Goal: Transaction & Acquisition: Purchase product/service

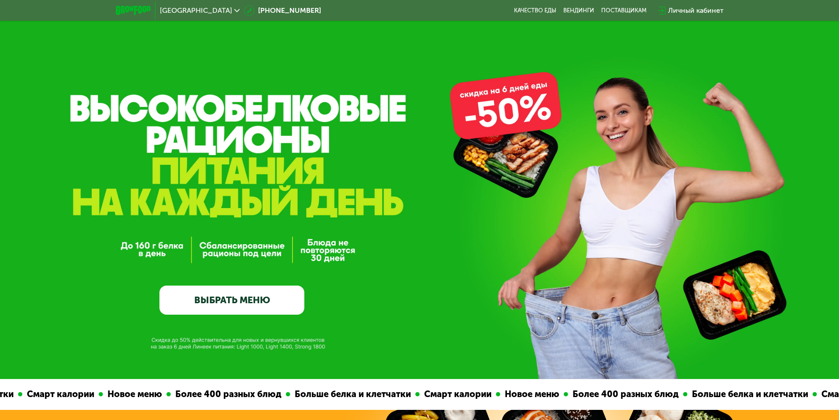
click at [706, 11] on div "Личный кабинет" at bounding box center [695, 10] width 55 height 11
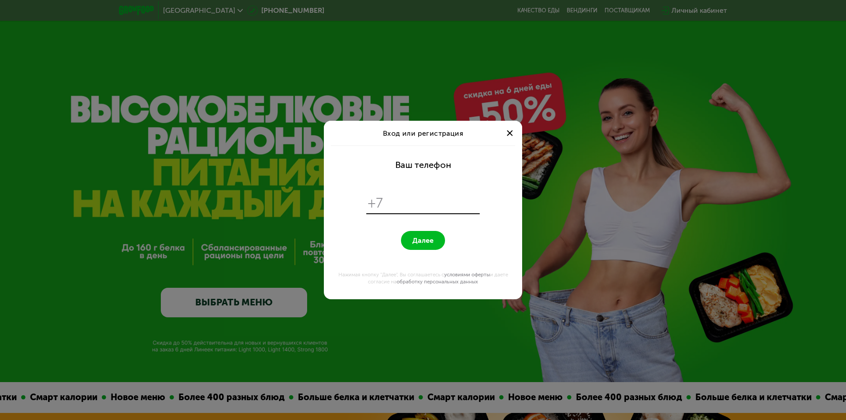
click at [399, 199] on input "tel" at bounding box center [433, 203] width 90 height 17
type input "**********"
click at [439, 242] on button "Далее" at bounding box center [423, 240] width 44 height 19
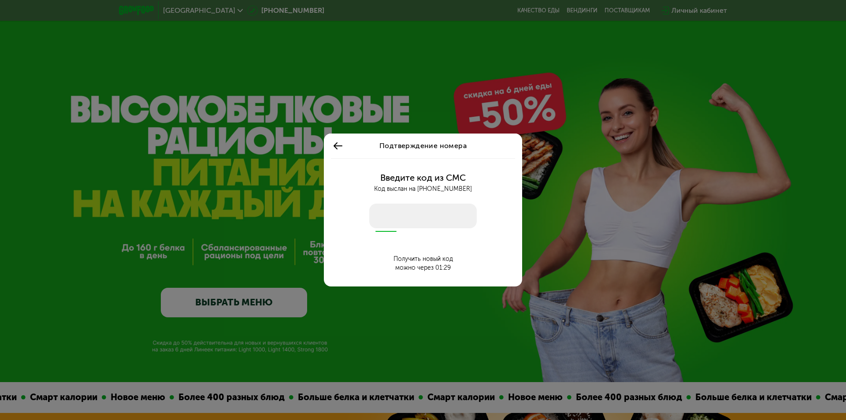
click at [392, 219] on input "number" at bounding box center [422, 215] width 107 height 25
type input "****"
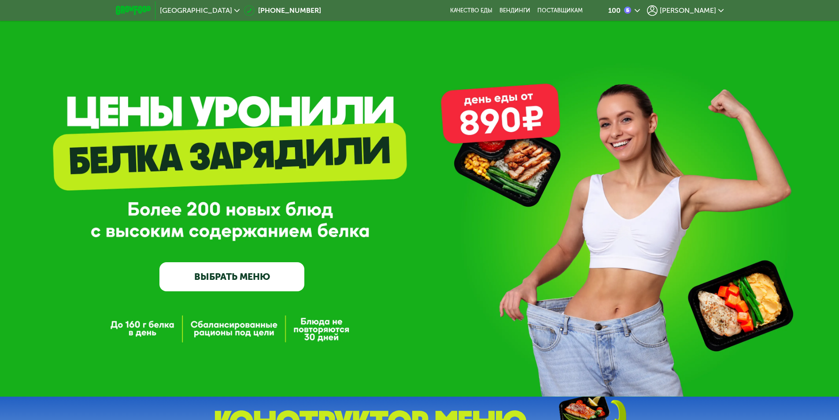
click at [640, 12] on icon at bounding box center [637, 10] width 5 height 5
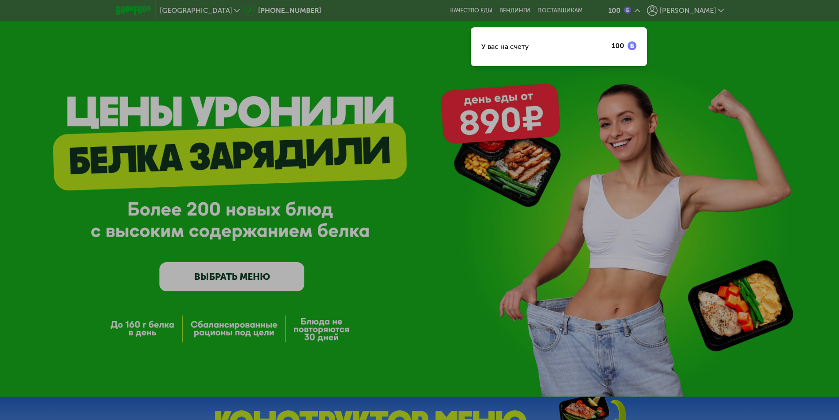
click at [658, 12] on div at bounding box center [419, 210] width 839 height 420
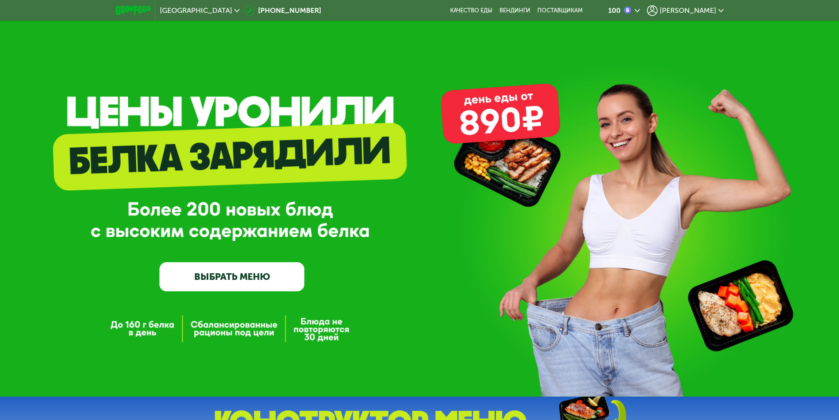
click at [714, 12] on span "[PERSON_NAME]" at bounding box center [688, 10] width 56 height 7
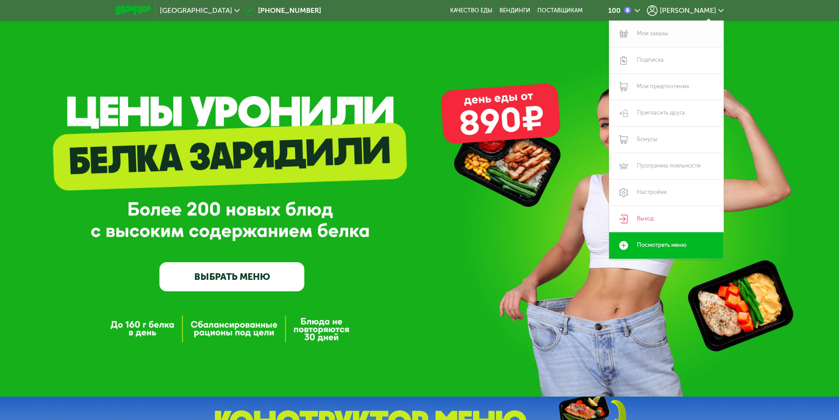
click at [660, 33] on link "Мои заказы" at bounding box center [666, 34] width 115 height 26
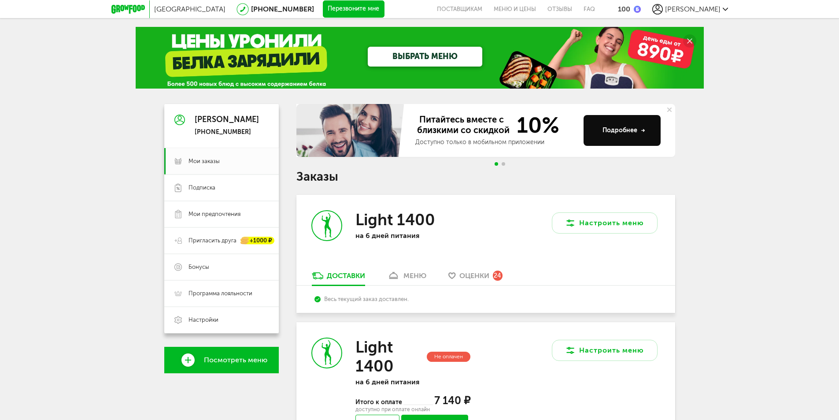
click at [231, 357] on span "Посмотреть меню" at bounding box center [235, 360] width 63 height 8
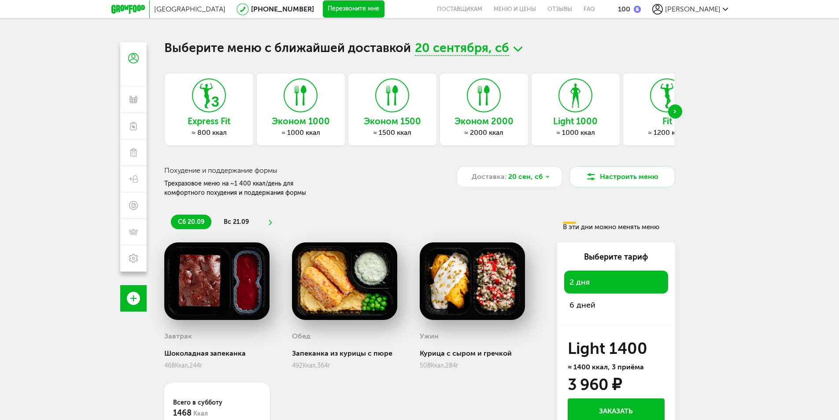
click at [725, 9] on icon at bounding box center [725, 9] width 5 height 5
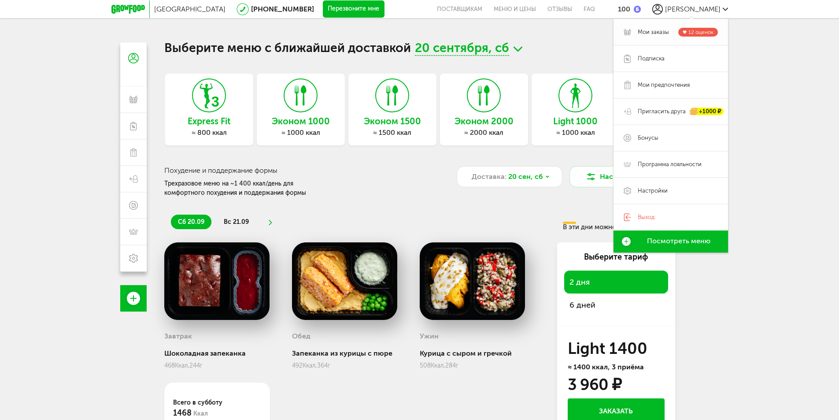
click at [663, 31] on span "Мои заказы" at bounding box center [653, 32] width 31 height 8
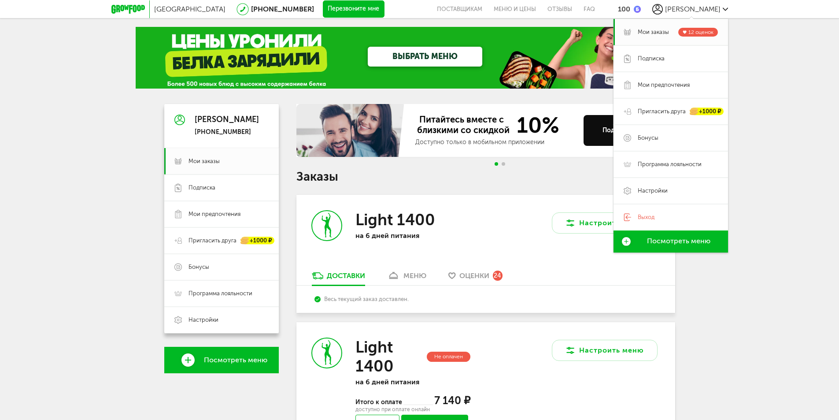
click at [780, 129] on div "[GEOGRAPHIC_DATA] [PHONE_NUMBER] Перезвоните мне поставщикам Меню и цены Отзывы…" at bounding box center [419, 353] width 839 height 707
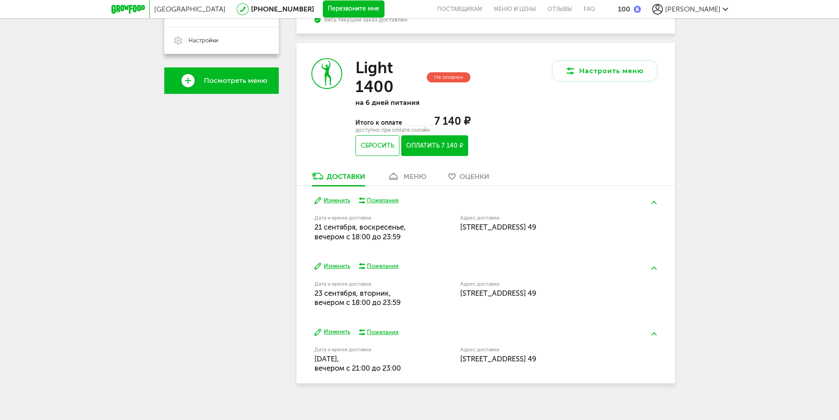
scroll to position [288, 0]
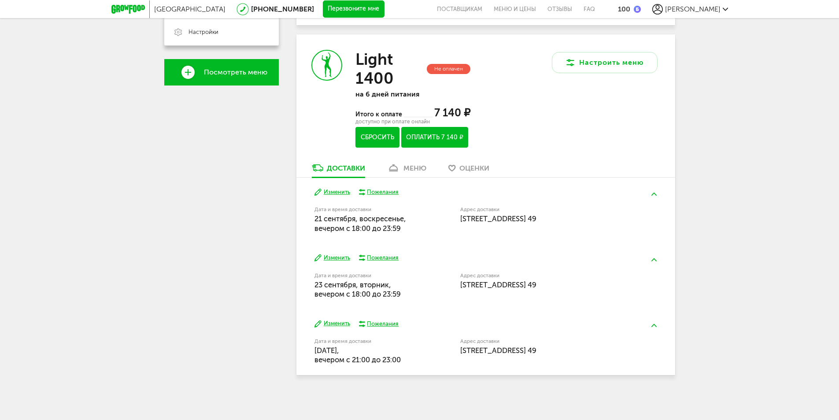
click at [377, 140] on button "Сбросить" at bounding box center [377, 137] width 44 height 21
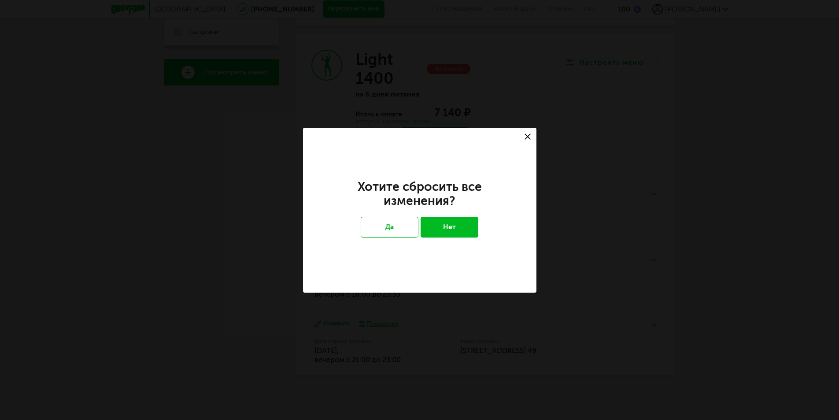
click at [530, 132] on div at bounding box center [528, 137] width 18 height 18
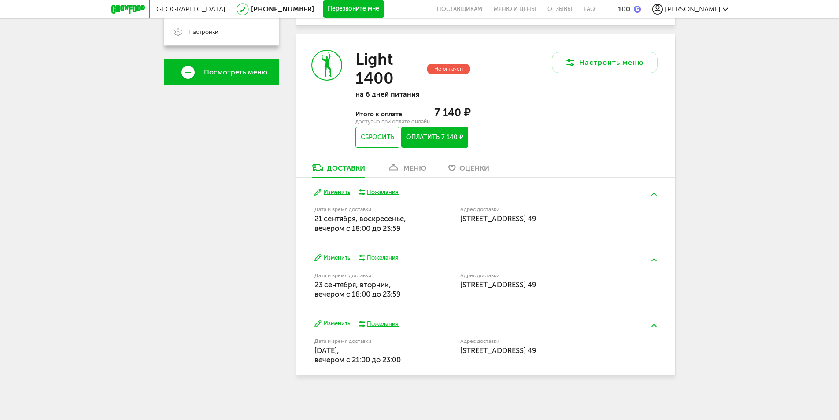
click at [411, 170] on div "меню" at bounding box center [414, 168] width 23 height 8
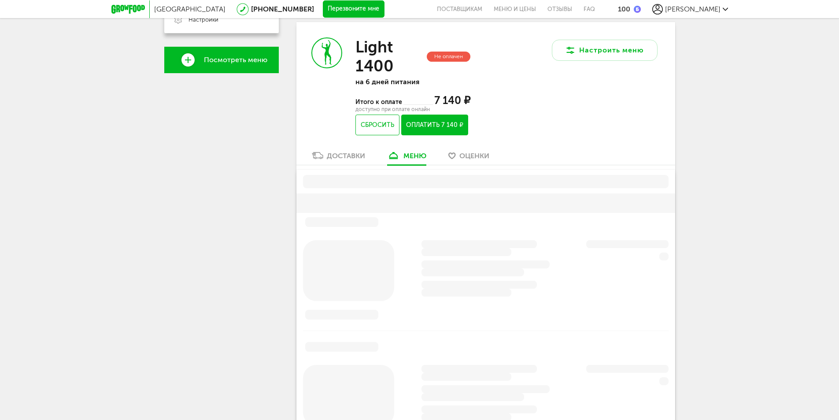
click at [473, 171] on div at bounding box center [485, 381] width 379 height 422
click at [471, 155] on span "Оценки" at bounding box center [474, 156] width 30 height 8
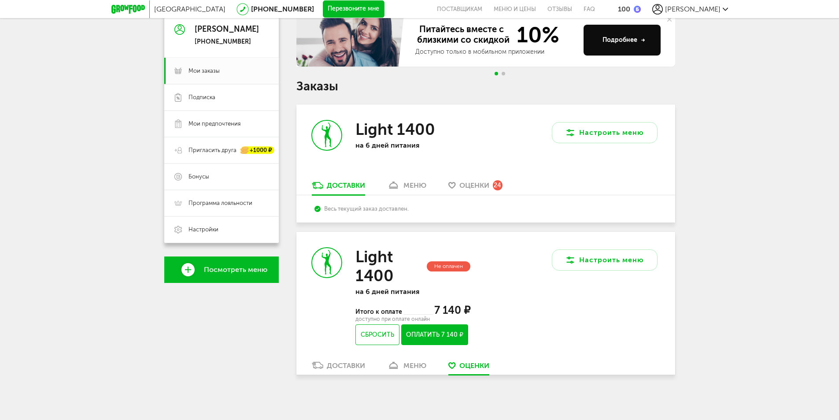
scroll to position [90, 0]
click at [326, 368] on link "Доставки" at bounding box center [338, 367] width 62 height 14
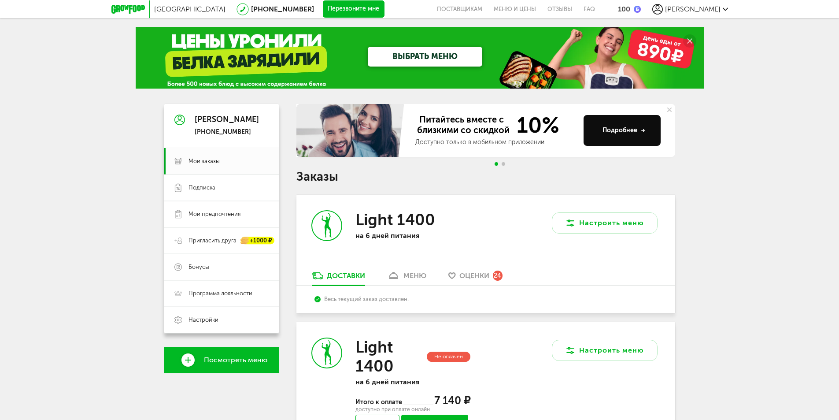
click at [236, 360] on span "Посмотреть меню" at bounding box center [235, 360] width 63 height 8
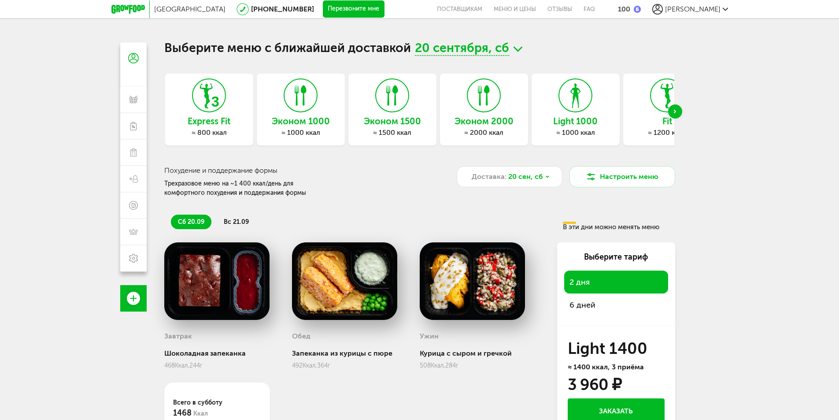
click at [677, 112] on div "Next slide" at bounding box center [675, 111] width 14 height 14
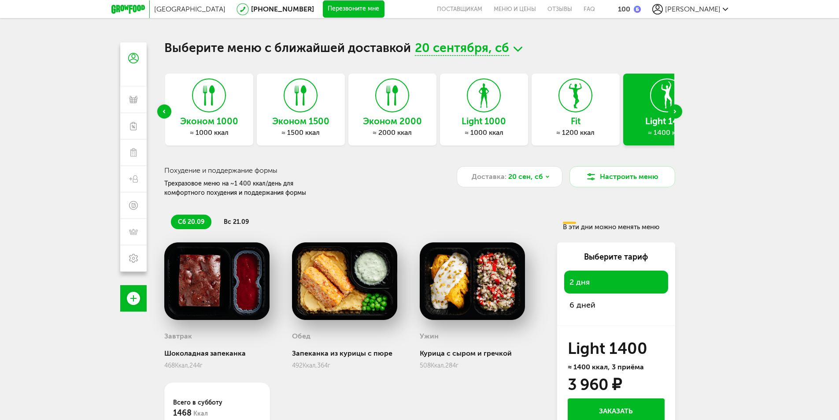
click at [677, 112] on div "Next slide" at bounding box center [675, 111] width 14 height 14
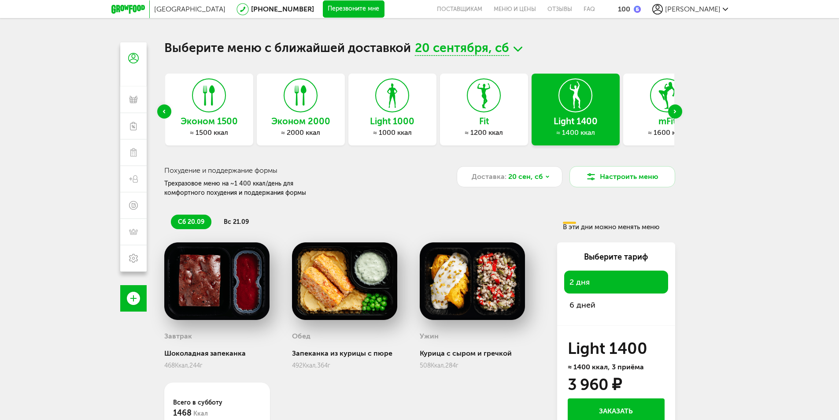
click at [677, 112] on div "Next slide" at bounding box center [675, 111] width 14 height 14
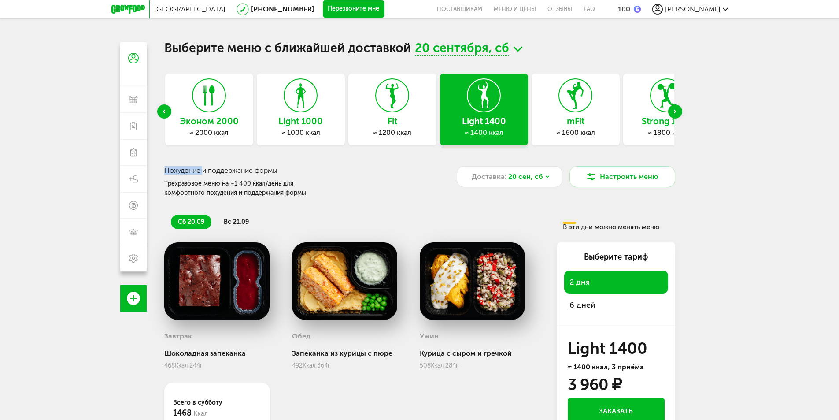
click at [677, 112] on div "Next slide" at bounding box center [675, 111] width 14 height 14
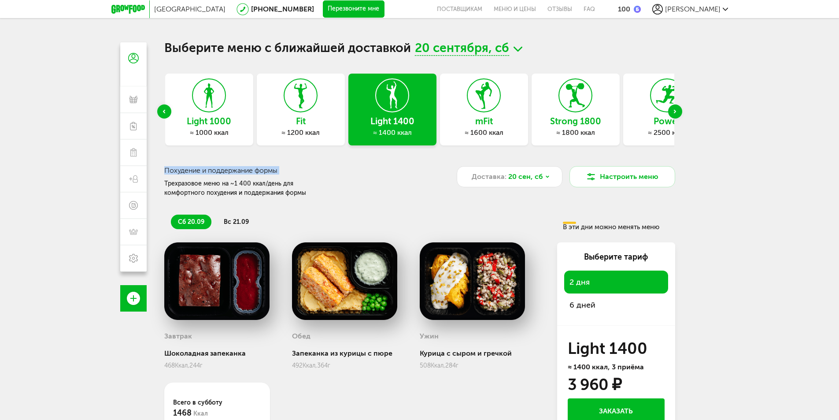
click at [677, 112] on div "Next slide" at bounding box center [675, 111] width 14 height 14
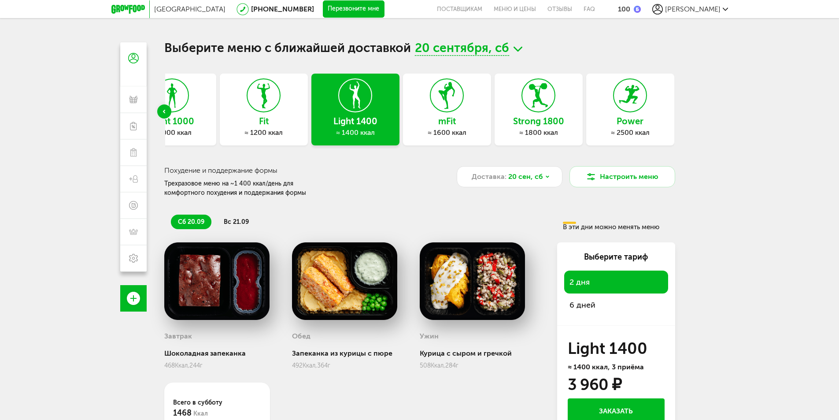
click at [703, 104] on div "[GEOGRAPHIC_DATA] [PHONE_NUMBER] Перезвоните мне поставщикам Меню и цены Отзывы…" at bounding box center [419, 248] width 839 height 497
click at [446, 104] on icon at bounding box center [447, 95] width 32 height 33
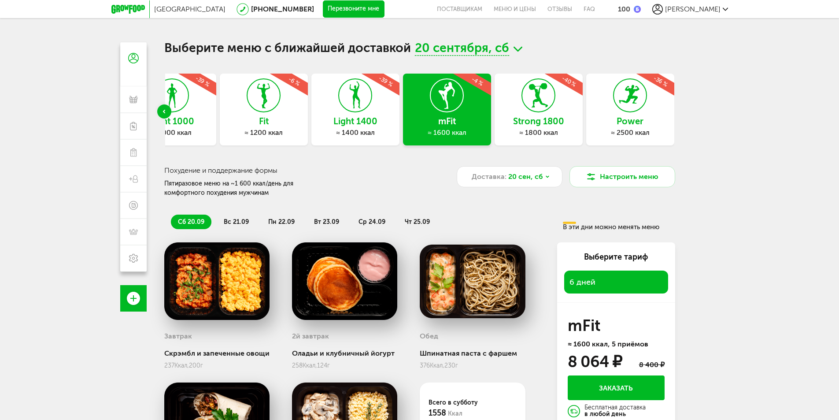
scroll to position [44, 0]
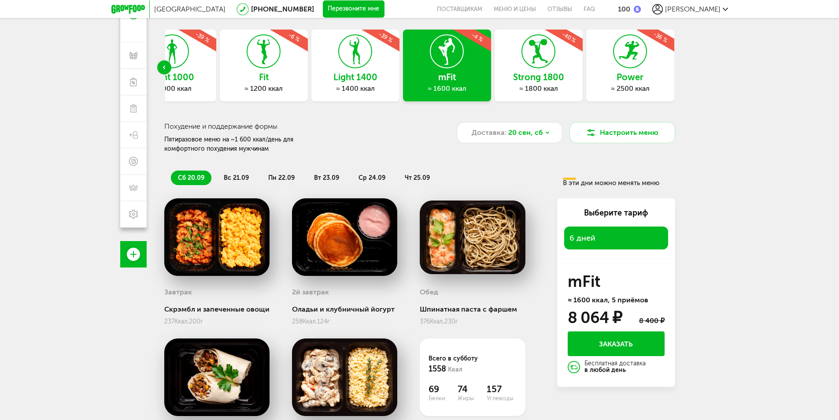
click at [363, 67] on icon at bounding box center [355, 51] width 32 height 33
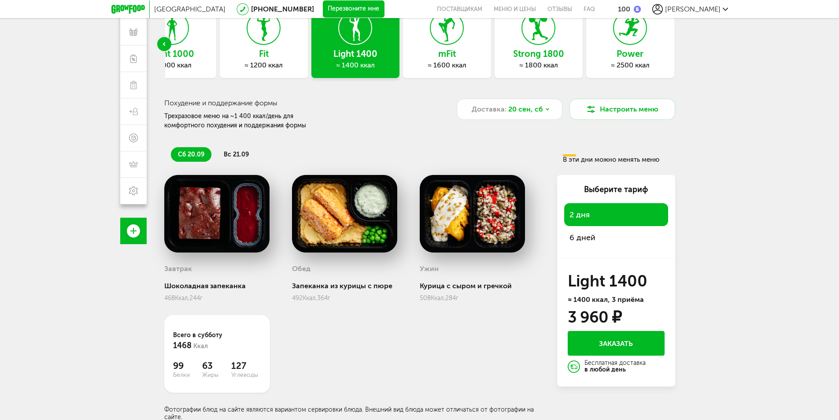
scroll to position [78, 0]
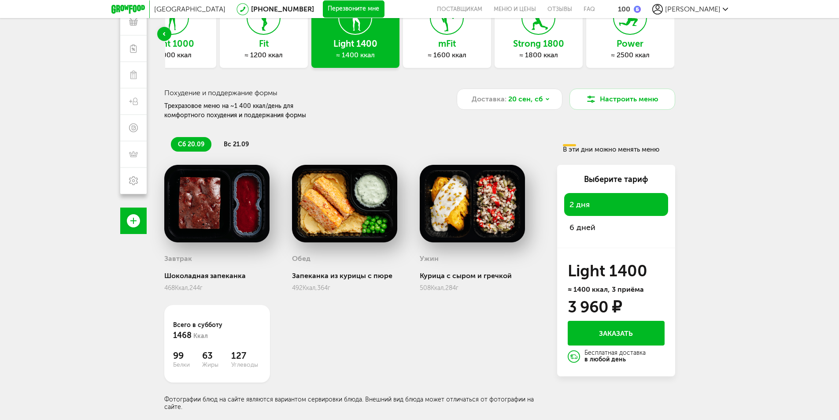
click at [593, 229] on span "6 дней" at bounding box center [616, 227] width 93 height 12
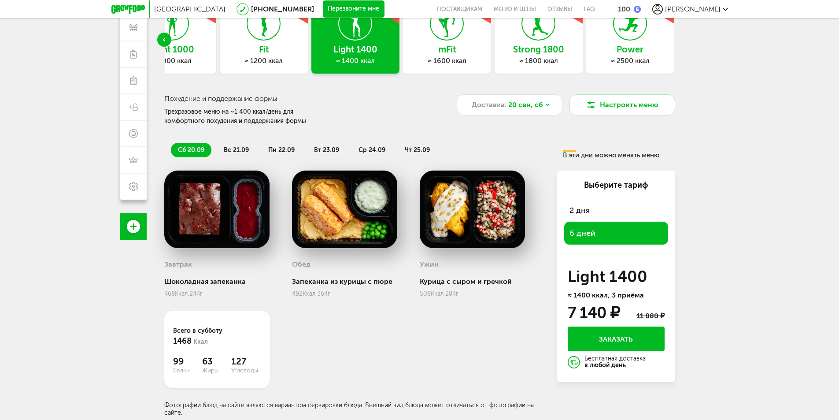
scroll to position [0, 0]
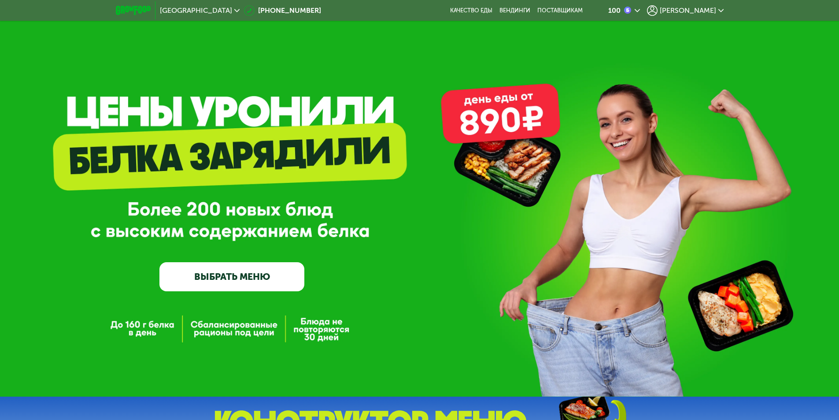
click at [707, 10] on span "[PERSON_NAME]" at bounding box center [688, 10] width 56 height 7
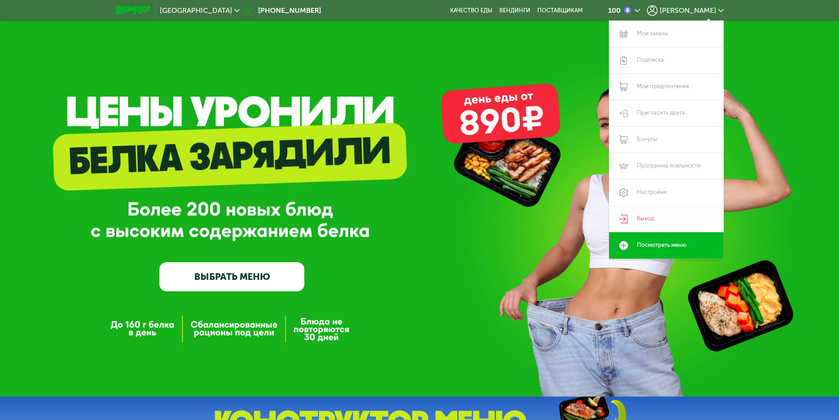
click at [654, 217] on link "Выход" at bounding box center [666, 219] width 115 height 26
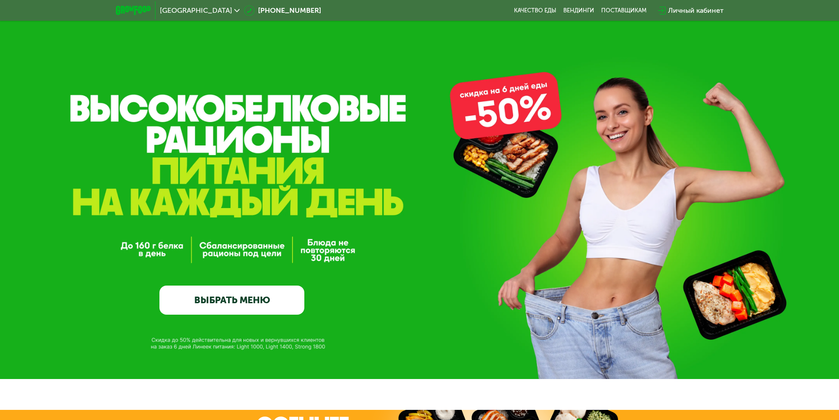
click at [694, 11] on div "Личный кабинет" at bounding box center [695, 10] width 55 height 11
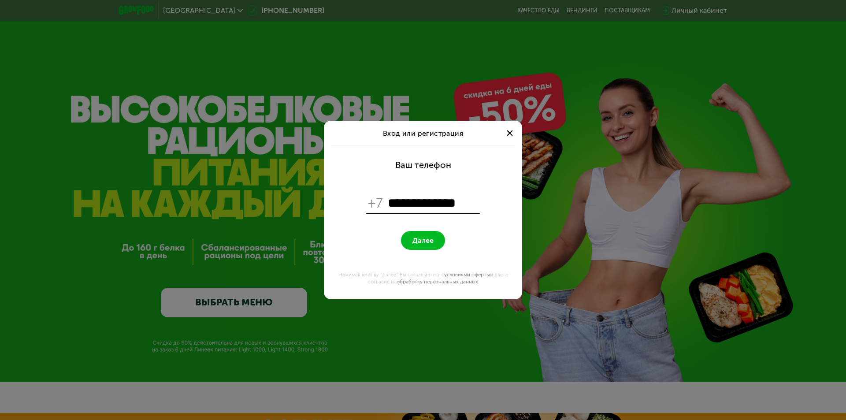
type input "**********"
click at [423, 240] on span "Далее" at bounding box center [422, 240] width 21 height 8
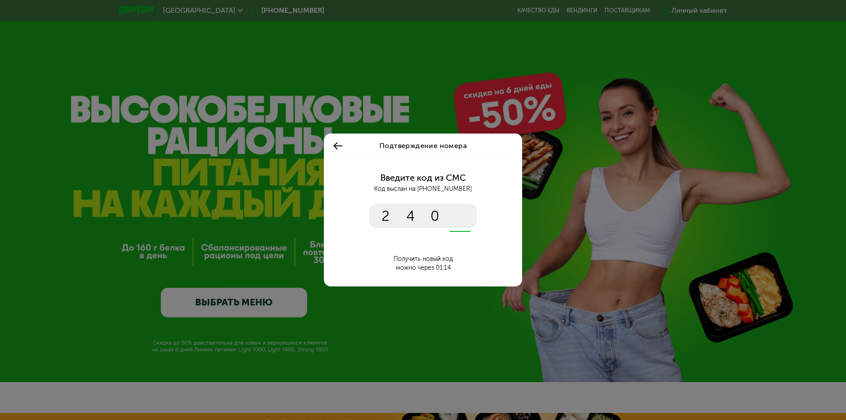
type input "****"
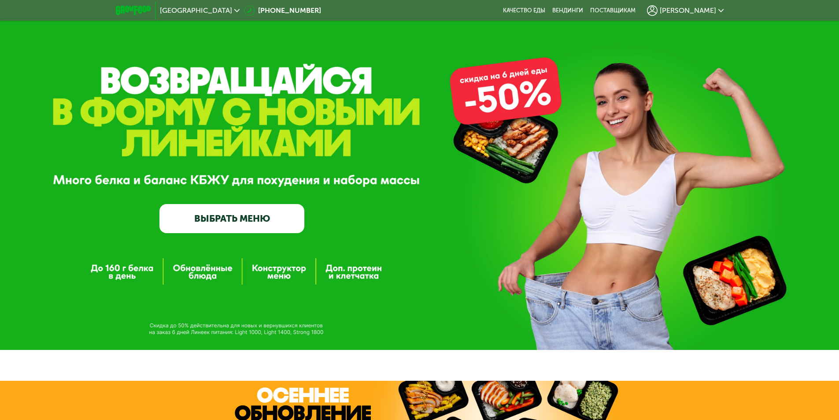
click at [254, 224] on link "ВЫБРАТЬ МЕНЮ" at bounding box center [231, 218] width 145 height 29
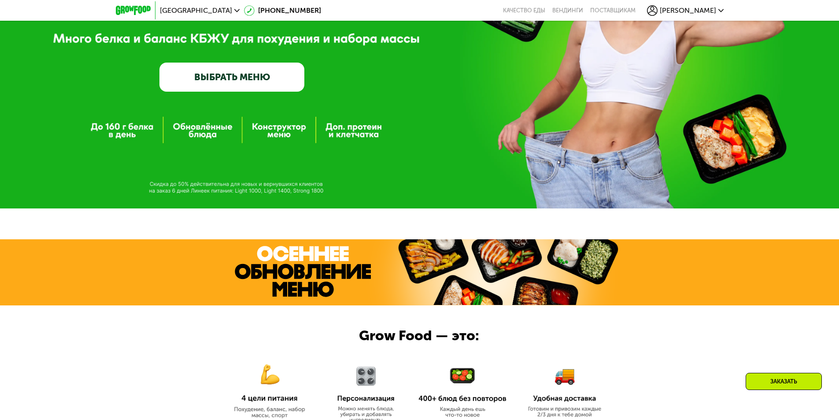
scroll to position [135, 0]
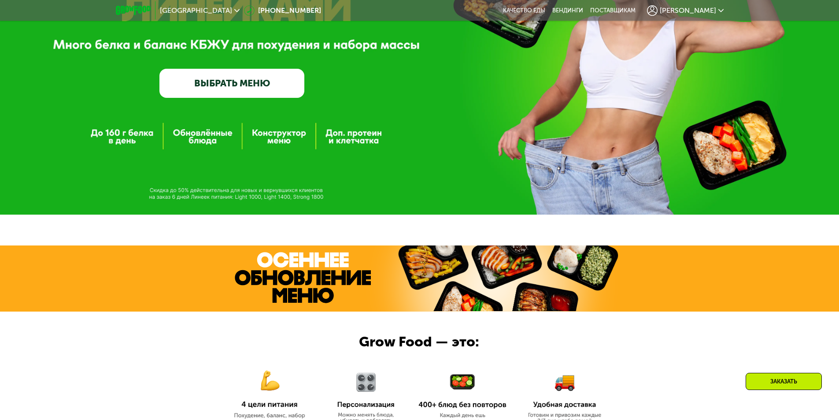
click at [254, 85] on link "ВЫБРАТЬ МЕНЮ" at bounding box center [231, 83] width 145 height 29
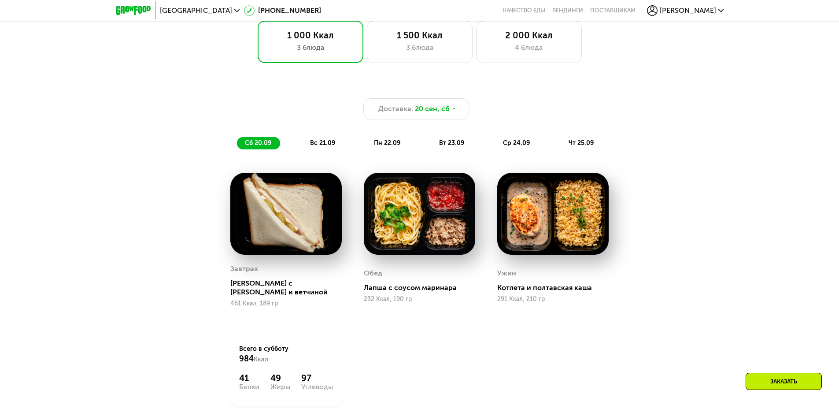
scroll to position [752, 0]
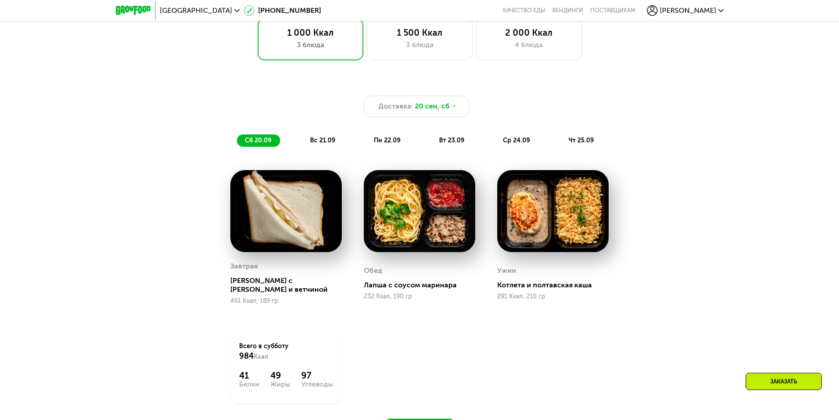
click at [705, 88] on div "Доставка: 20 сен, сб сб 20.09 вс 21.09 пн 22.09 вт 23.09 ср 24.09 чт 25.09 Завт…" at bounding box center [419, 265] width 839 height 392
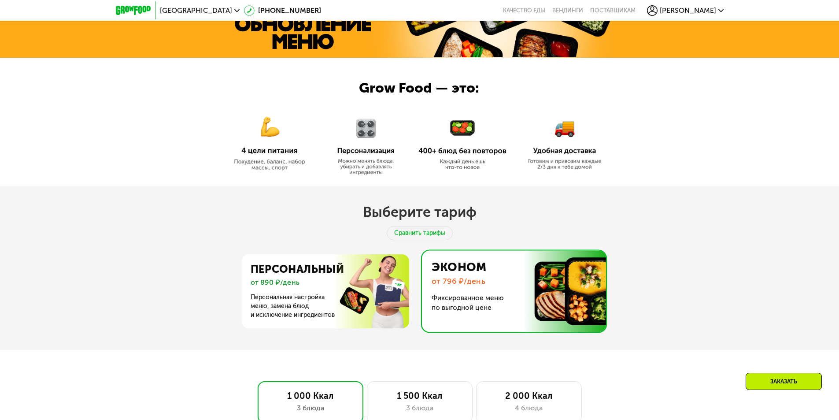
scroll to position [529, 0]
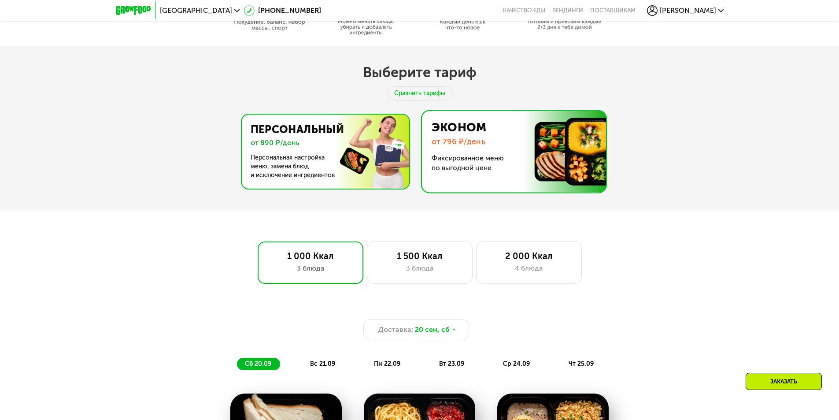
click at [373, 141] on img at bounding box center [322, 152] width 171 height 74
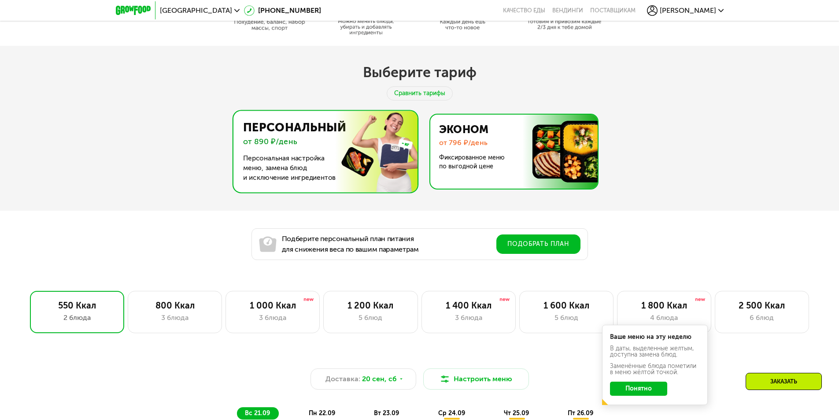
click at [505, 157] on img at bounding box center [511, 152] width 171 height 74
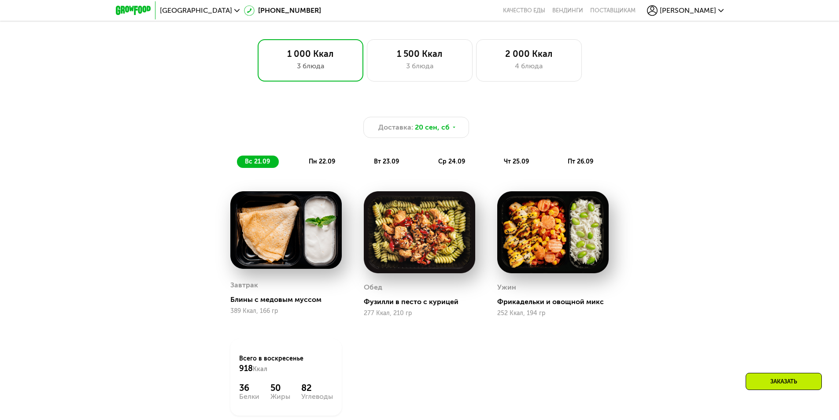
scroll to position [749, 0]
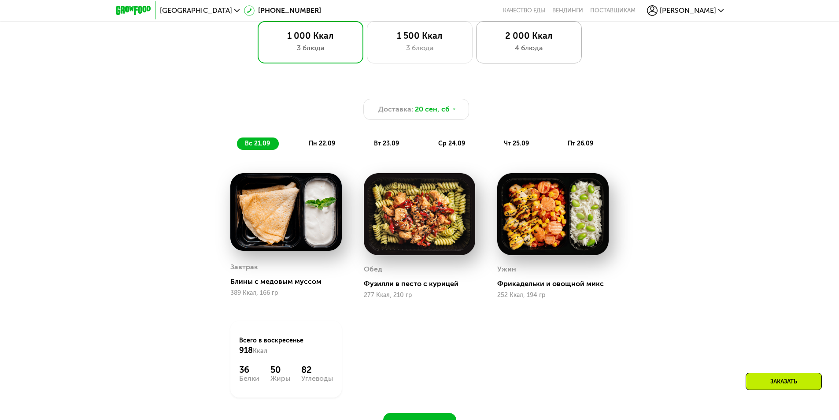
click at [552, 36] on div "2 000 Ккал" at bounding box center [528, 35] width 87 height 11
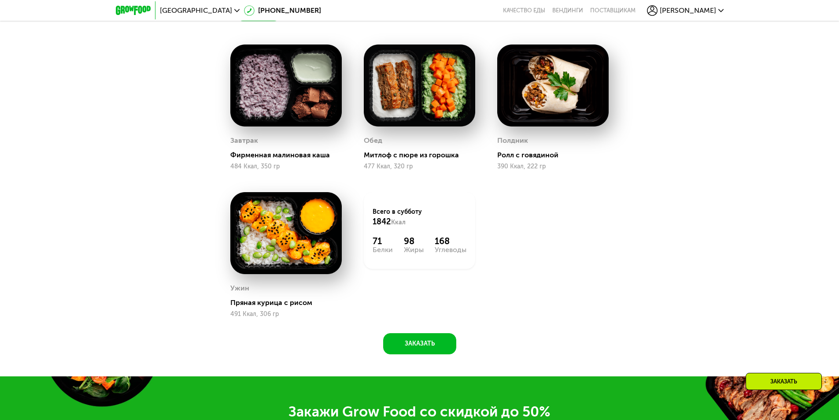
scroll to position [881, 0]
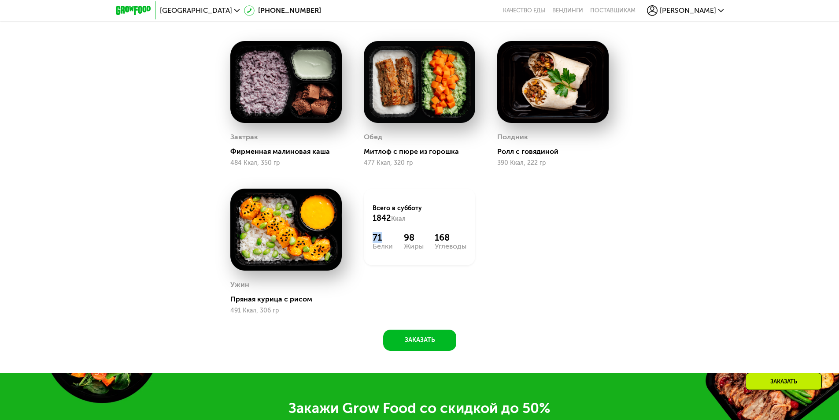
drag, startPoint x: 371, startPoint y: 240, endPoint x: 385, endPoint y: 238, distance: 13.8
click at [384, 239] on div "Всего в субботу 1842 Ккал 71 Белки 98 Жиры 168 Углеводы" at bounding box center [419, 227] width 111 height 77
click at [455, 237] on div "168" at bounding box center [451, 237] width 32 height 11
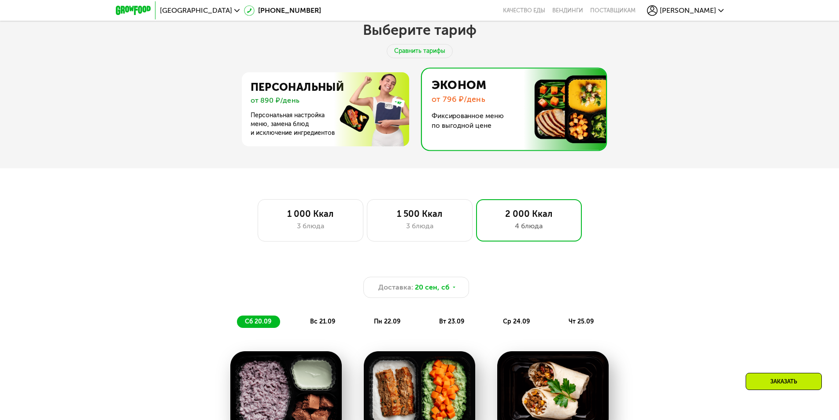
scroll to position [529, 0]
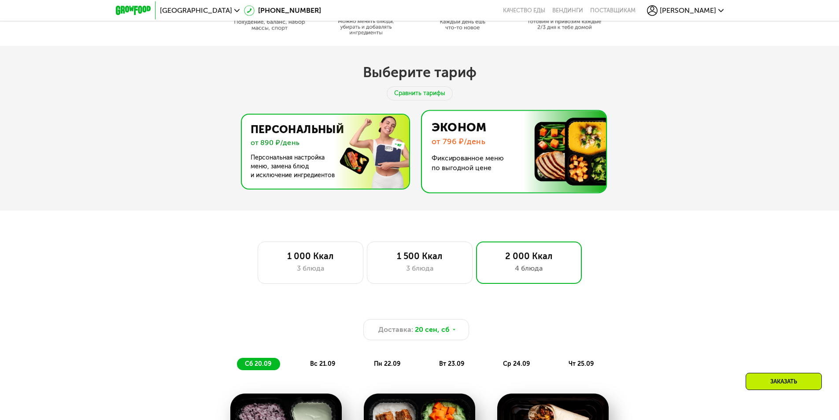
click at [371, 141] on img at bounding box center [322, 152] width 171 height 74
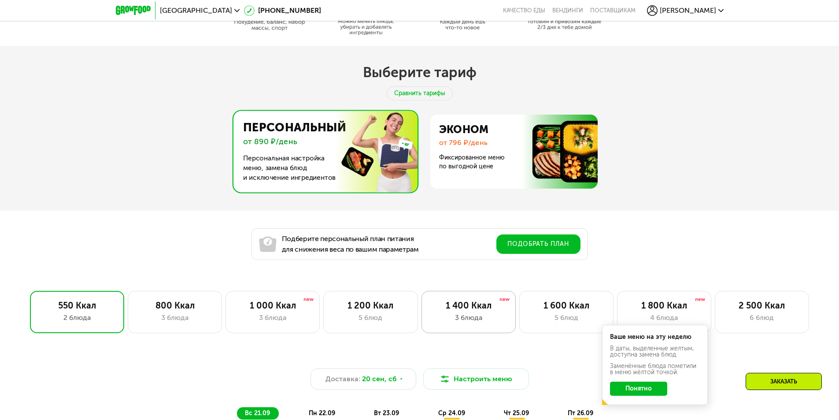
click at [479, 318] on div "3 блюда" at bounding box center [469, 317] width 76 height 11
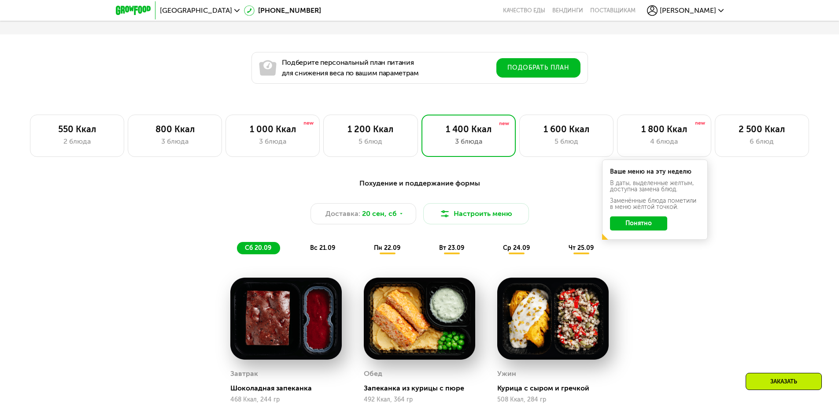
scroll to position [837, 0]
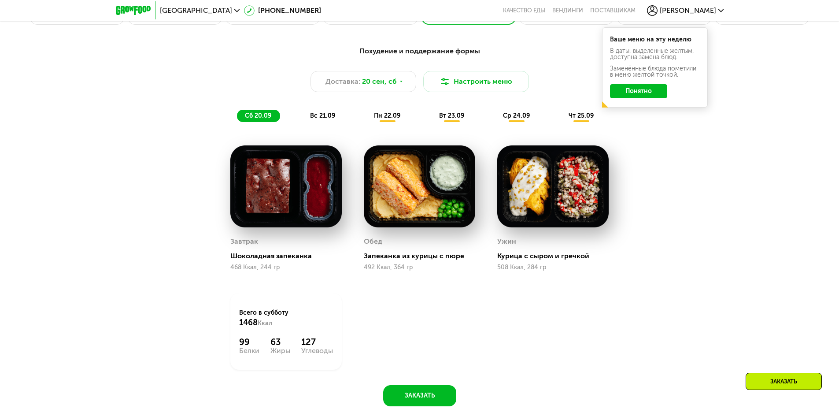
click at [323, 118] on span "вс 21.09" at bounding box center [322, 115] width 25 height 7
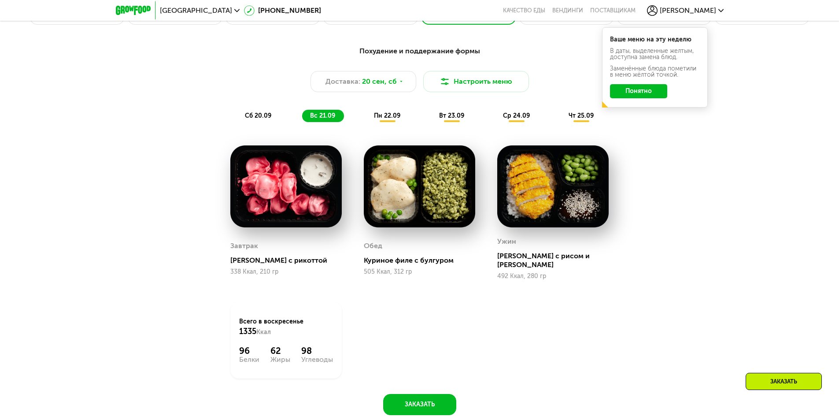
click at [375, 110] on div "Похудение и поддержание формы Доставка: 20 сен, сб Настроить меню сб 20.09 вс 2…" at bounding box center [419, 84] width 521 height 76
click at [379, 117] on span "пн 22.09" at bounding box center [387, 115] width 26 height 7
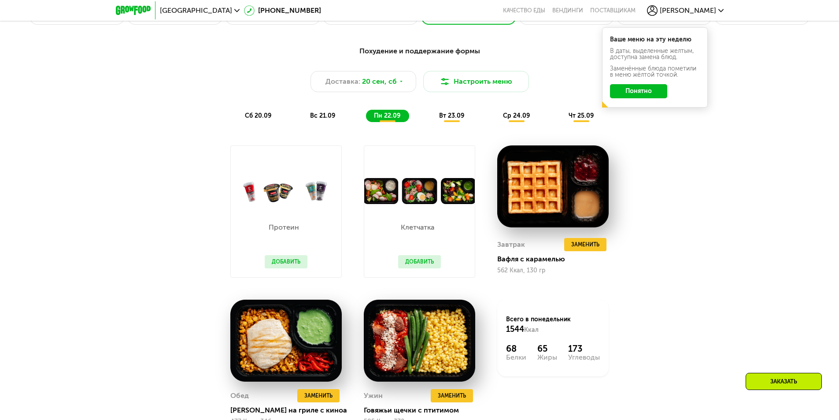
click at [447, 119] on span "вт 23.09" at bounding box center [451, 115] width 25 height 7
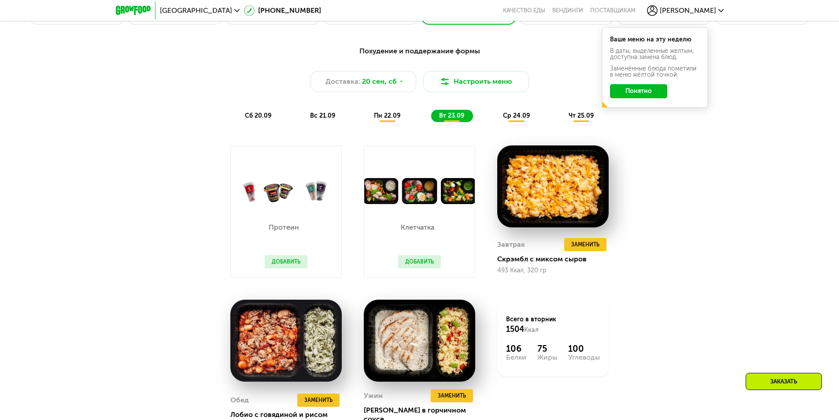
click at [501, 116] on div "ср 24.09" at bounding box center [517, 116] width 44 height 12
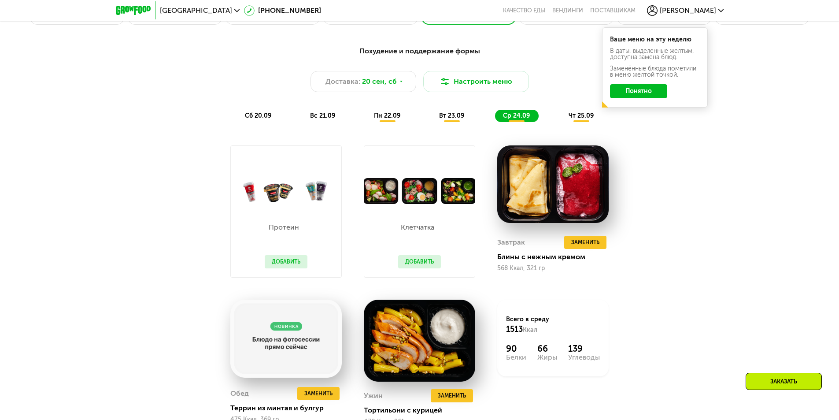
click at [563, 115] on div "чт 25.09" at bounding box center [582, 116] width 42 height 12
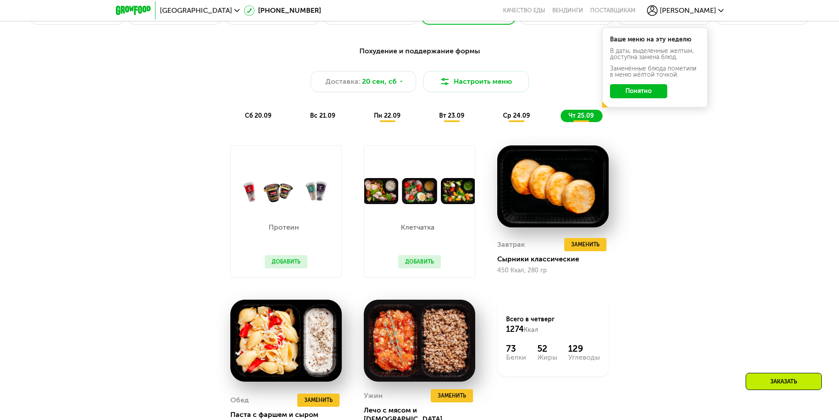
click at [315, 119] on span "вс 21.09" at bounding box center [322, 115] width 25 height 7
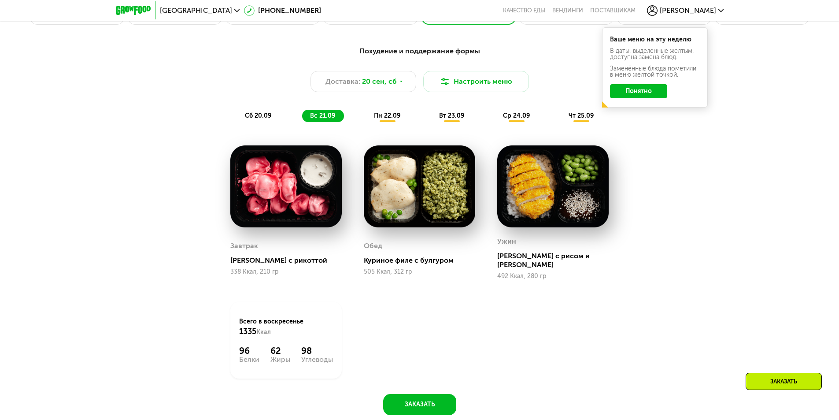
click at [389, 119] on span "пн 22.09" at bounding box center [387, 115] width 26 height 7
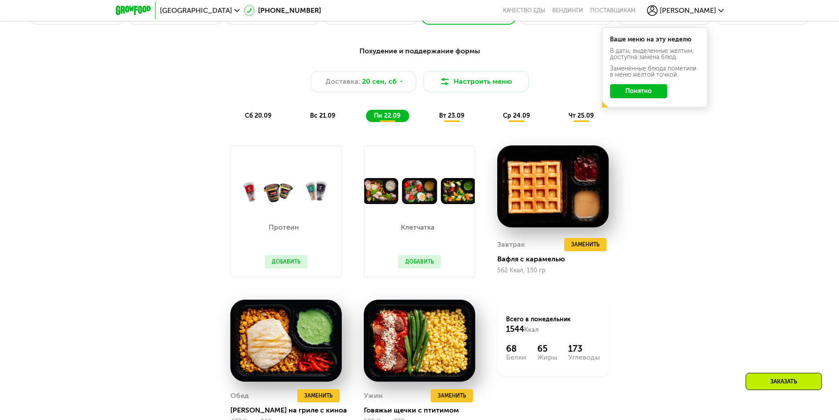
click at [338, 113] on div "вс 21.09" at bounding box center [323, 116] width 42 height 12
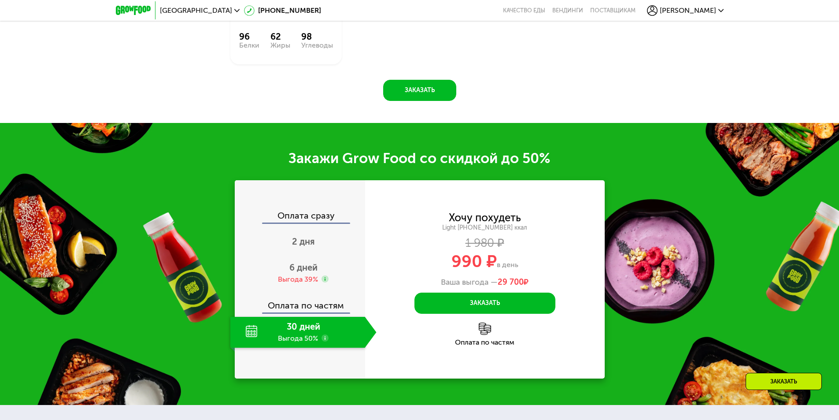
scroll to position [1277, 0]
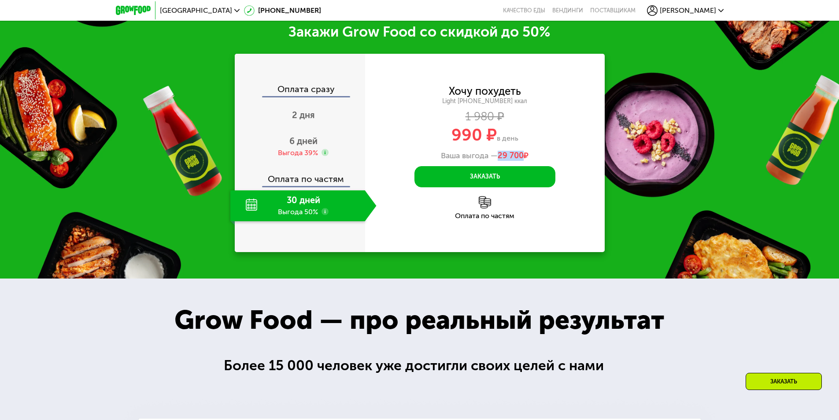
drag, startPoint x: 499, startPoint y: 149, endPoint x: 523, endPoint y: 149, distance: 24.2
click at [523, 151] on span "29 700" at bounding box center [511, 156] width 26 height 10
click at [684, 11] on span "Владислав" at bounding box center [688, 10] width 56 height 7
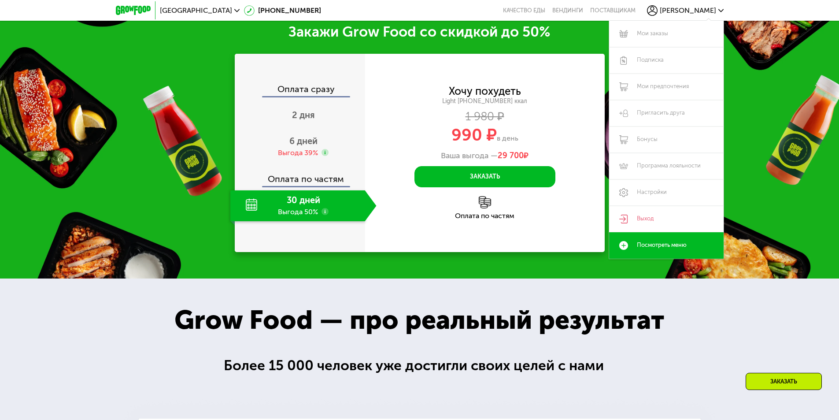
click at [654, 220] on link "Выход" at bounding box center [666, 219] width 115 height 26
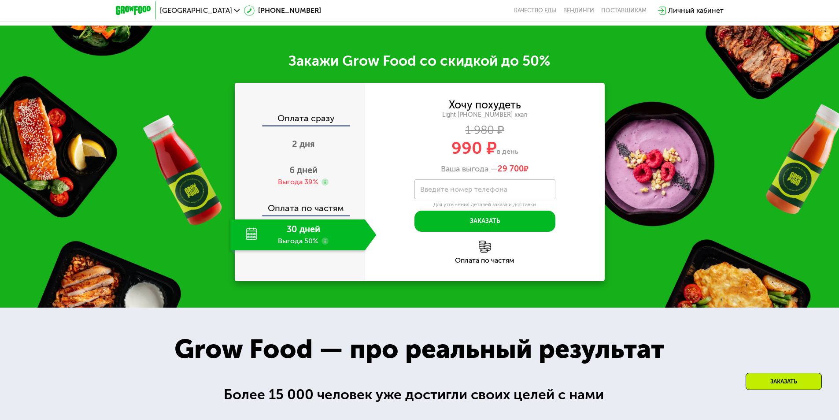
scroll to position [1307, 0]
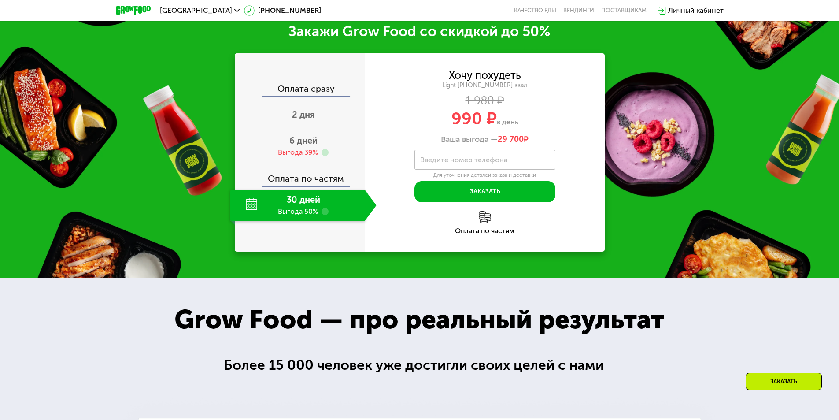
click at [707, 9] on div "Личный кабинет" at bounding box center [695, 10] width 55 height 11
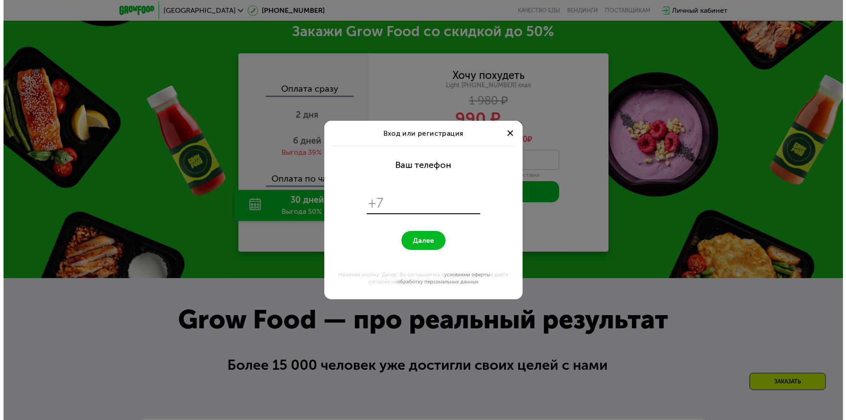
scroll to position [0, 0]
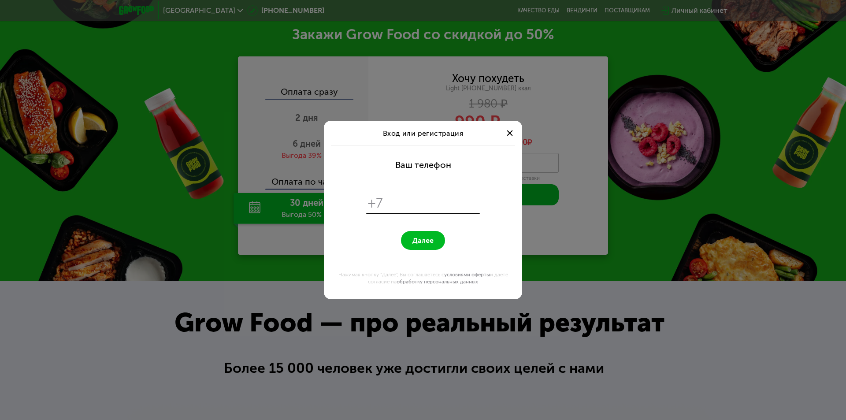
click at [431, 203] on input "tel" at bounding box center [433, 203] width 90 height 17
type input "**********"
click at [429, 238] on span "Далее" at bounding box center [422, 240] width 21 height 8
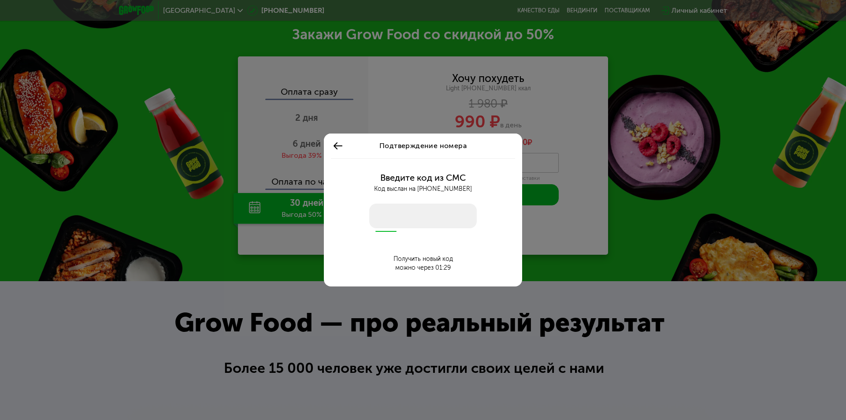
click at [390, 222] on input "number" at bounding box center [422, 215] width 107 height 25
type input "****"
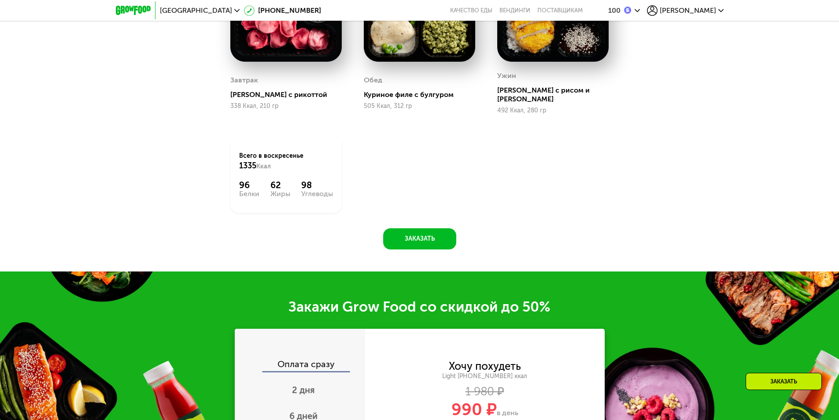
scroll to position [1078, 0]
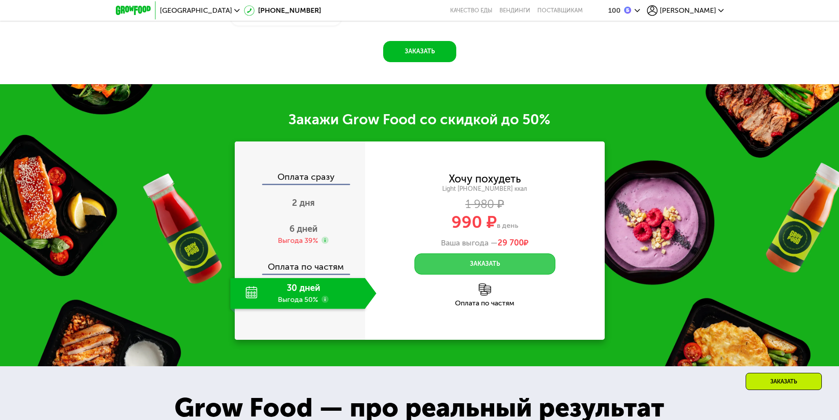
click at [450, 253] on button "Заказать" at bounding box center [484, 263] width 141 height 21
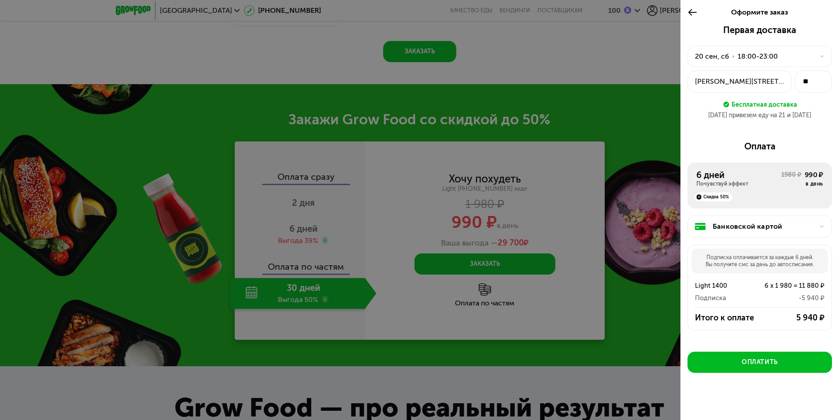
click at [721, 56] on div "20 сен, сб" at bounding box center [712, 56] width 34 height 11
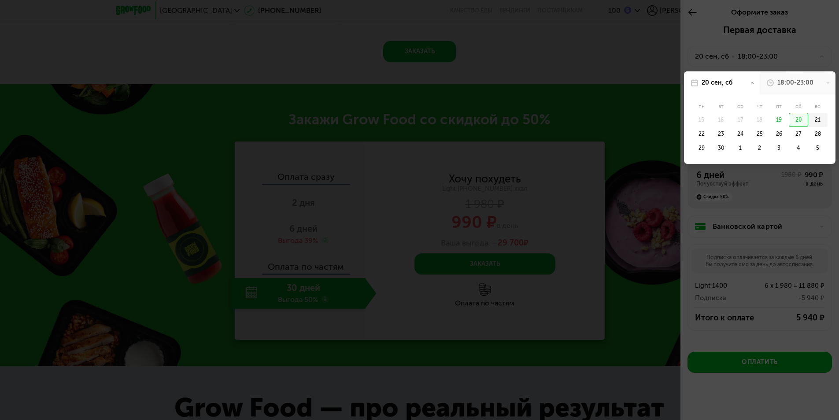
click at [809, 118] on div "21" at bounding box center [817, 120] width 19 height 14
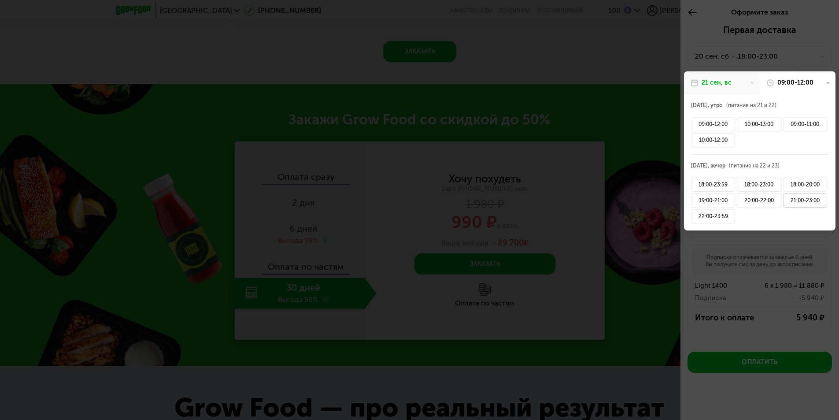
click at [800, 200] on div "21:00-23:00" at bounding box center [805, 200] width 44 height 14
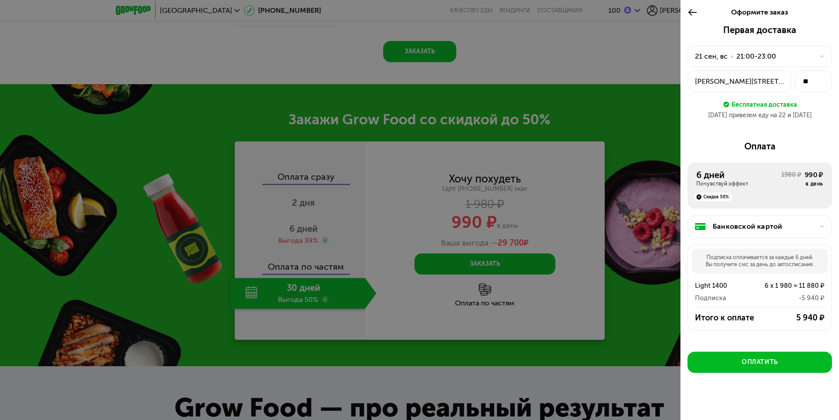
scroll to position [4, 0]
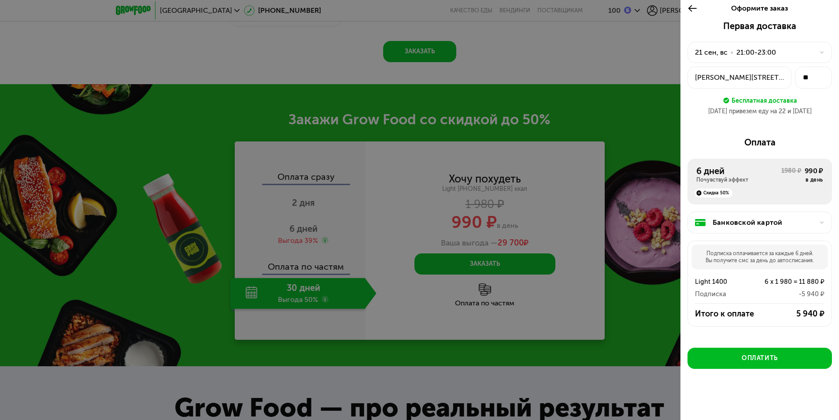
click at [819, 222] on icon at bounding box center [821, 222] width 5 height 5
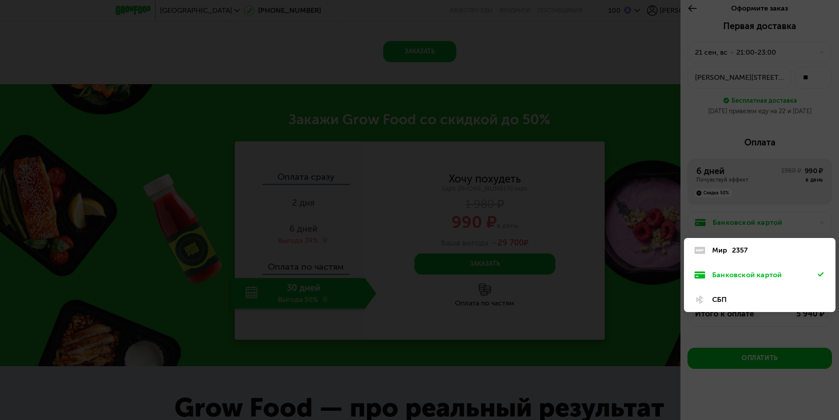
click at [749, 248] on div "Мир 2357" at bounding box center [765, 250] width 106 height 11
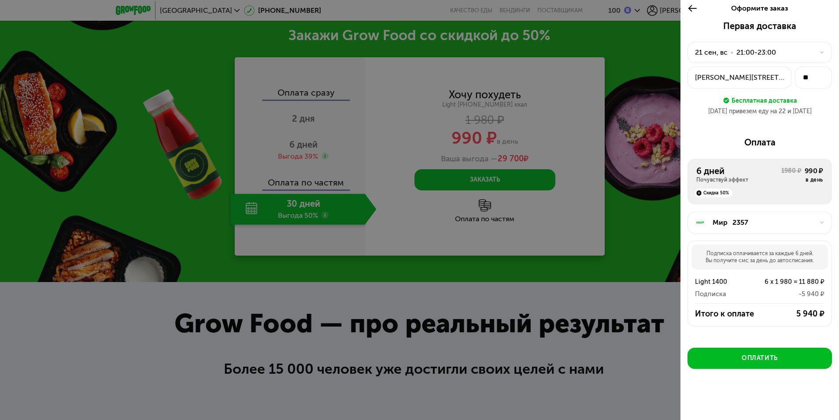
scroll to position [1166, 0]
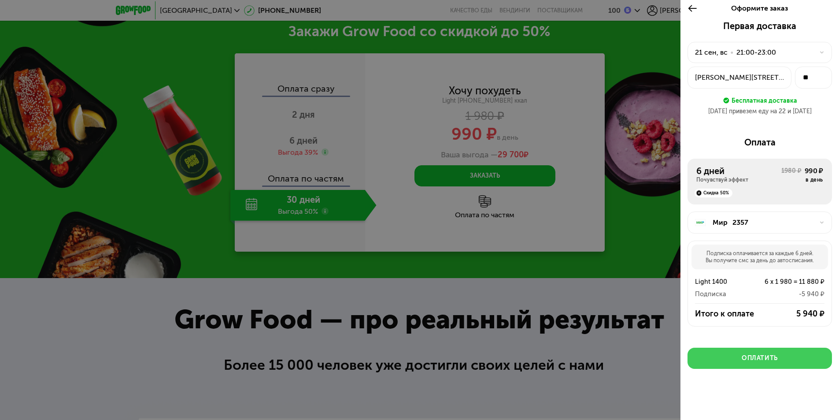
click at [769, 361] on div "Оплатить" at bounding box center [760, 358] width 36 height 9
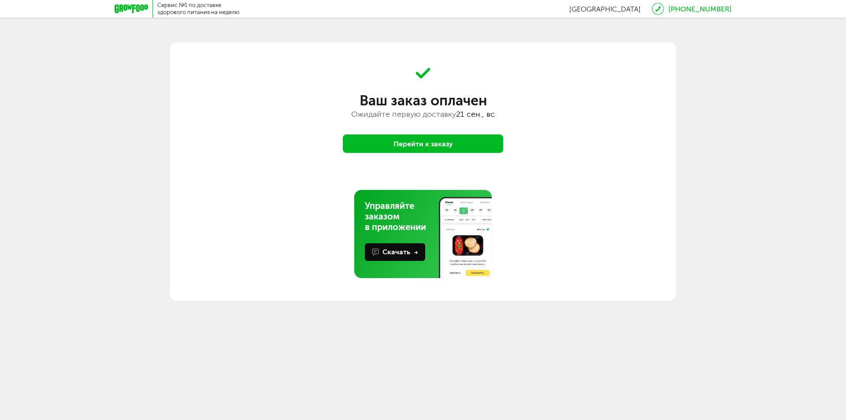
click at [433, 147] on button "Перейти к заказу" at bounding box center [423, 143] width 160 height 18
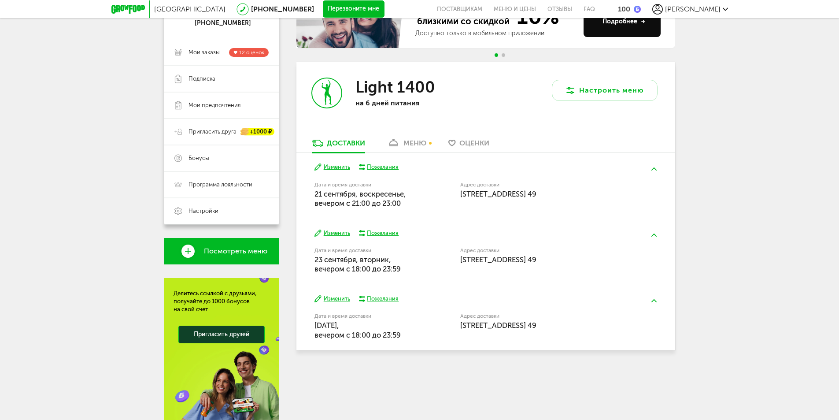
scroll to position [65, 0]
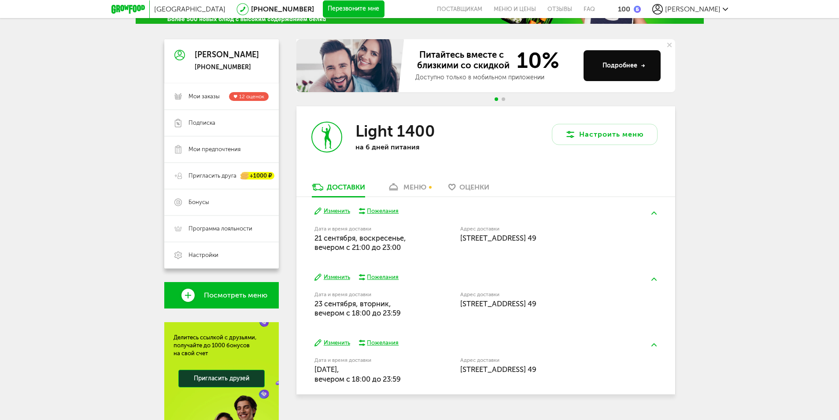
click at [419, 189] on div "меню" at bounding box center [414, 187] width 23 height 8
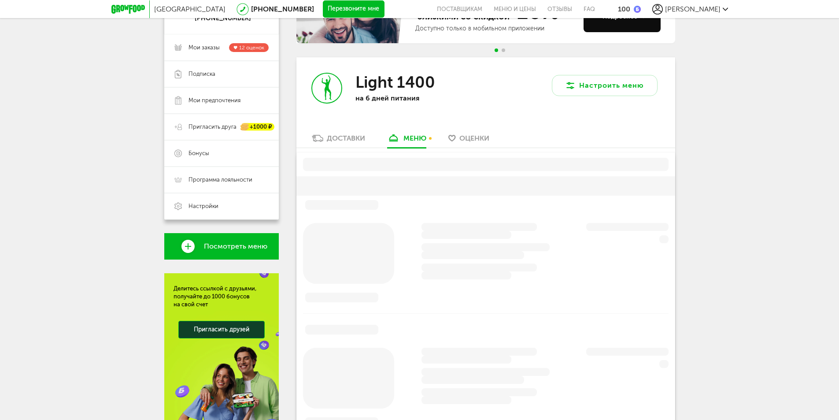
scroll to position [149, 0]
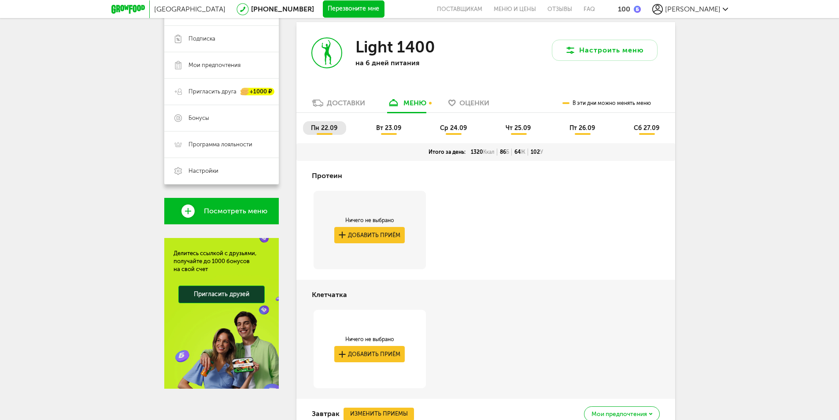
click at [378, 129] on span "вт 23.09" at bounding box center [388, 127] width 25 height 7
click at [453, 126] on span "ср 24.09" at bounding box center [453, 127] width 27 height 7
click at [514, 131] on span "чт 25.09" at bounding box center [518, 127] width 25 height 7
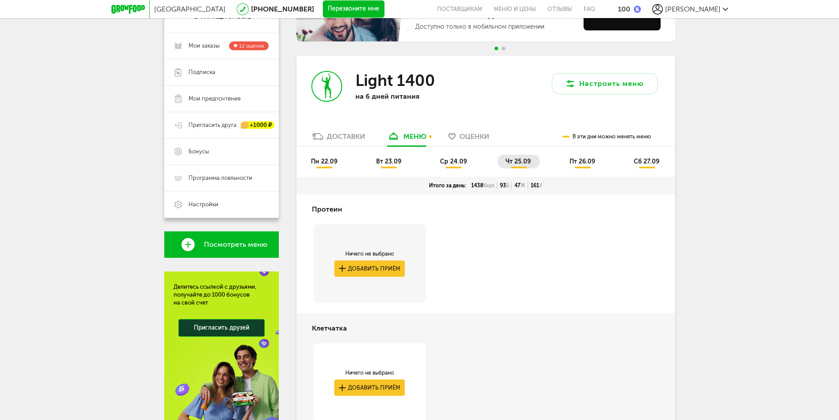
scroll to position [105, 0]
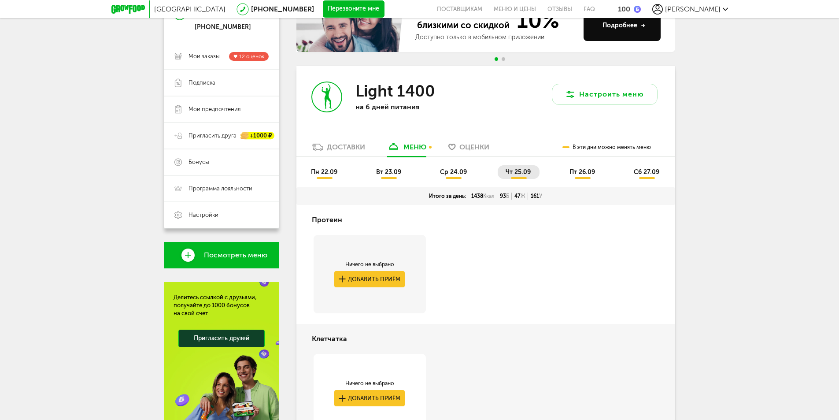
click at [653, 171] on span "сб 27.09" at bounding box center [647, 171] width 26 height 7
click at [319, 171] on span "пн 22.09" at bounding box center [324, 171] width 26 height 7
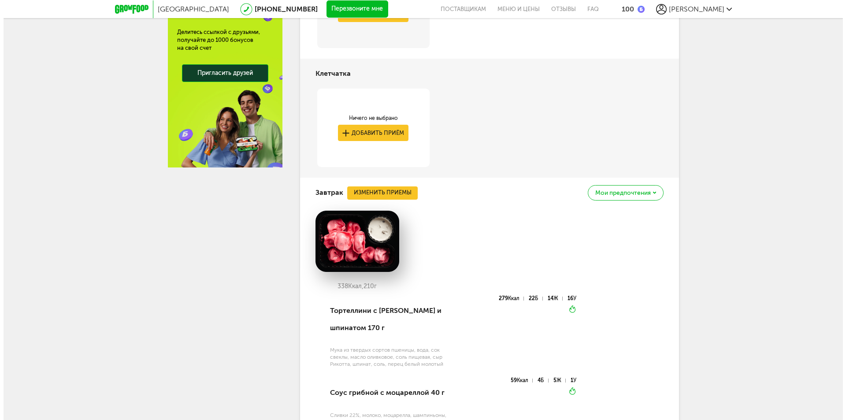
scroll to position [413, 0]
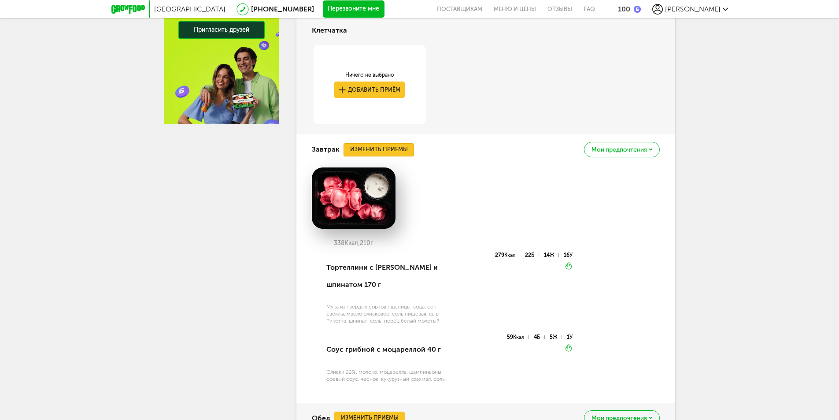
click at [380, 151] on button "Изменить приемы" at bounding box center [379, 149] width 70 height 13
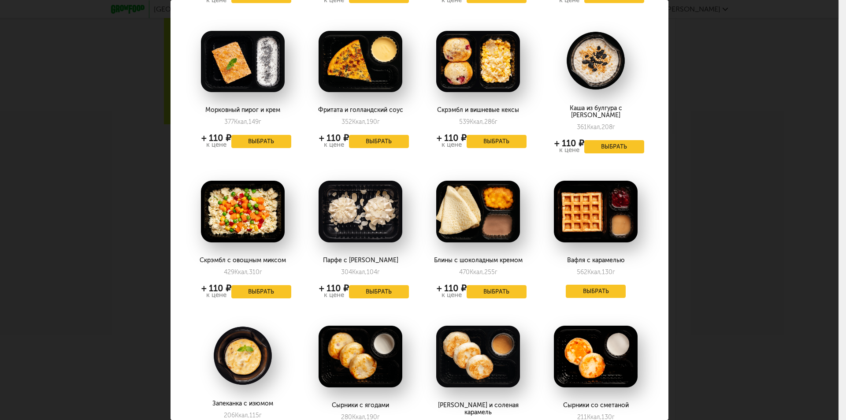
scroll to position [352, 0]
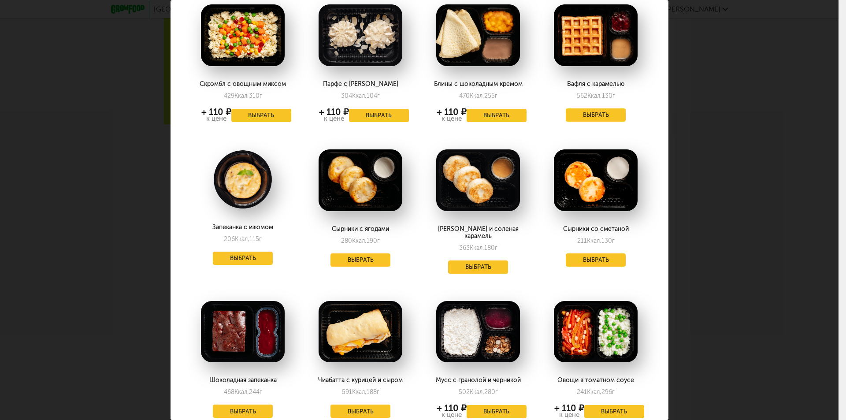
click at [364, 195] on img at bounding box center [360, 180] width 84 height 62
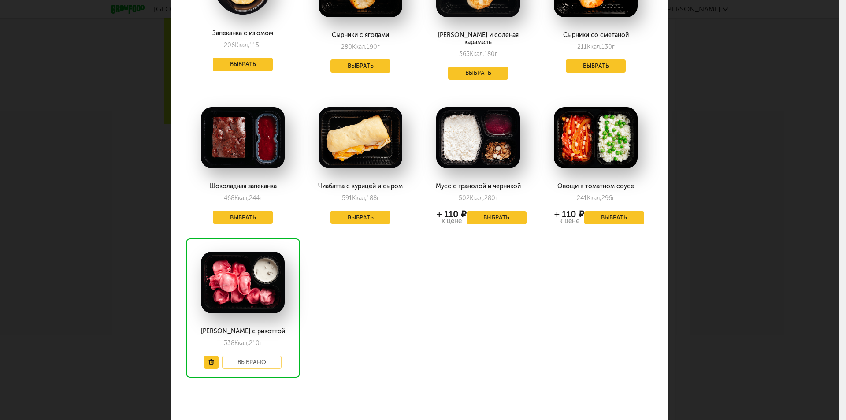
click at [706, 32] on div "Выберите завтраки на понедельник 22.09 Скрэмбл с миксом сыров 493 Ккал, 320 г +…" at bounding box center [419, 210] width 838 height 420
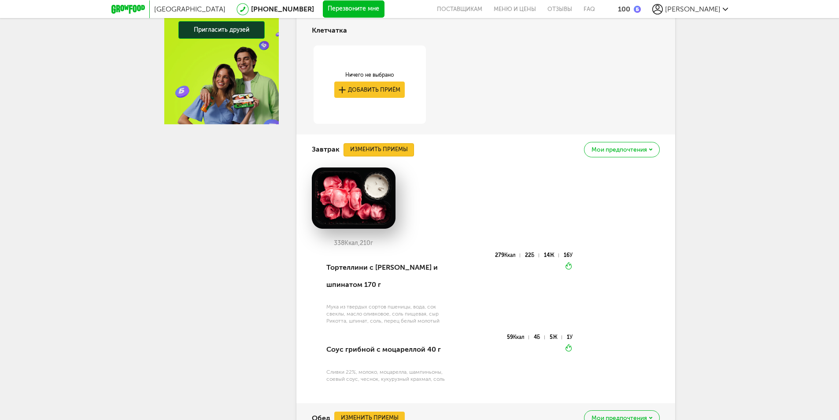
click at [390, 147] on button "Изменить приемы" at bounding box center [379, 149] width 70 height 13
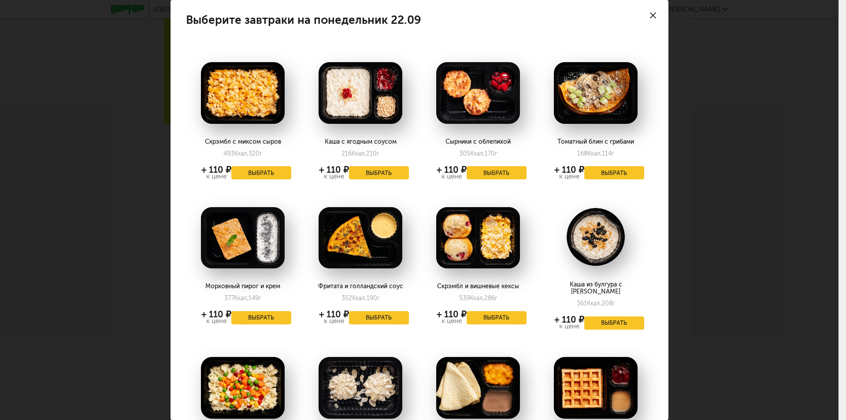
click at [386, 111] on img at bounding box center [360, 93] width 84 height 62
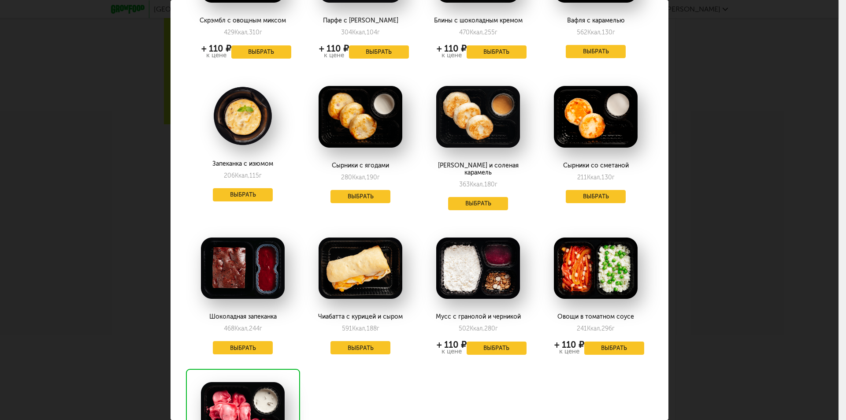
scroll to position [440, 0]
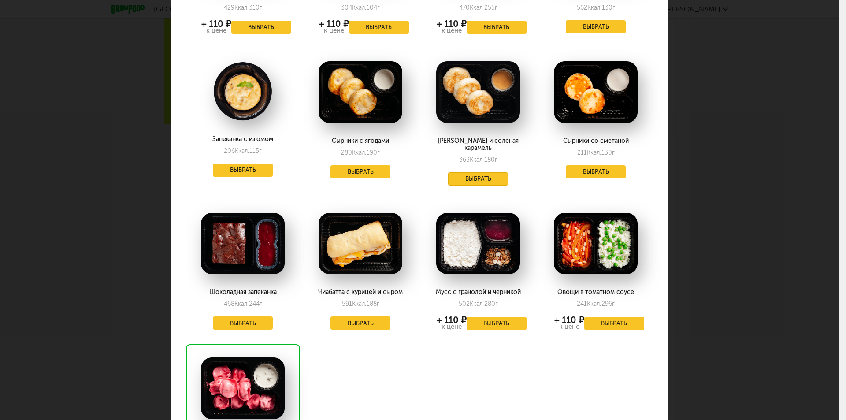
click at [474, 172] on button "Выбрать" at bounding box center [478, 178] width 60 height 13
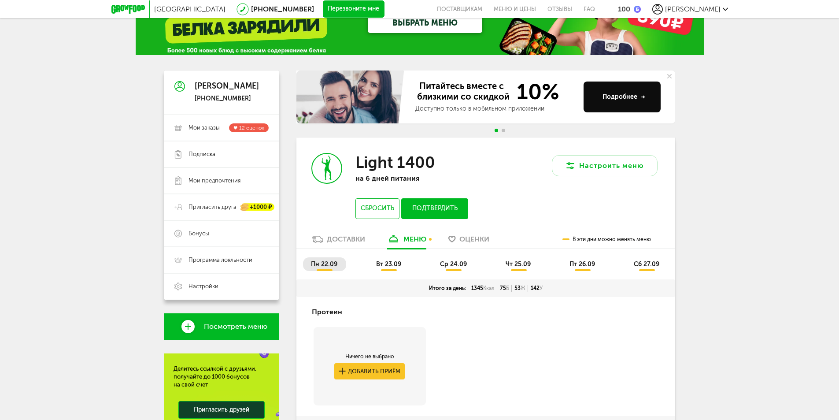
scroll to position [30, 0]
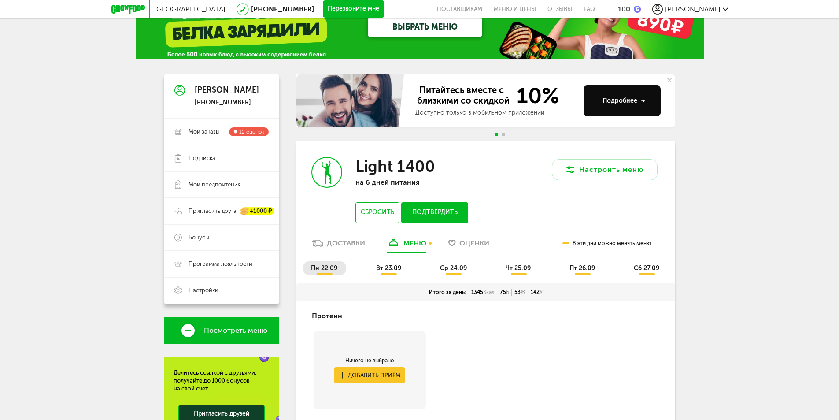
click at [342, 240] on div "Доставки" at bounding box center [346, 243] width 38 height 8
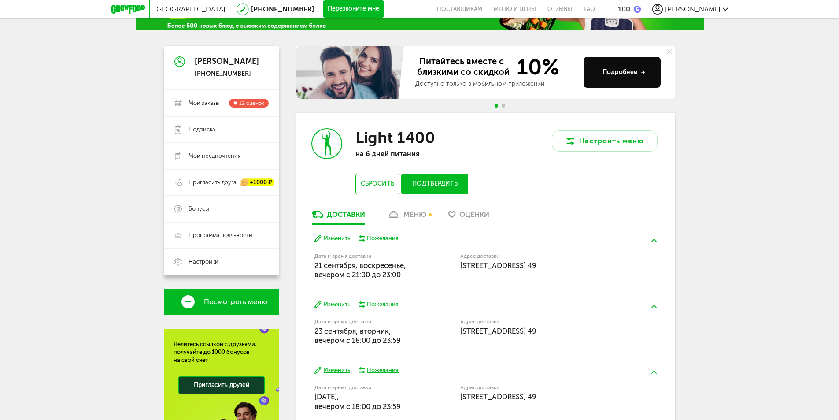
scroll to position [74, 0]
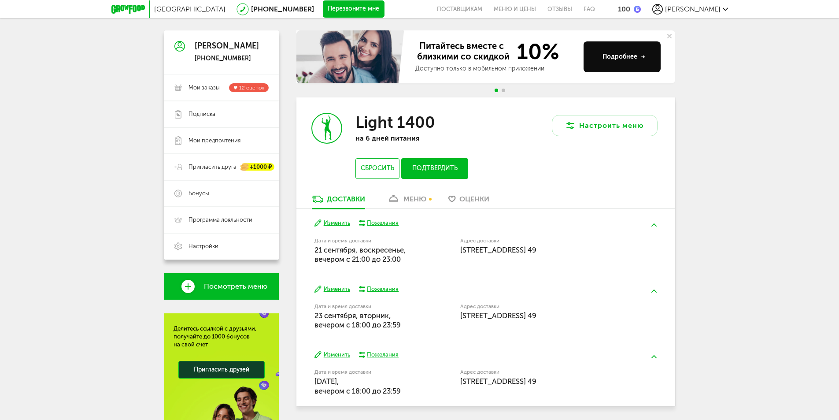
click at [336, 290] on button "Изменить" at bounding box center [332, 289] width 36 height 8
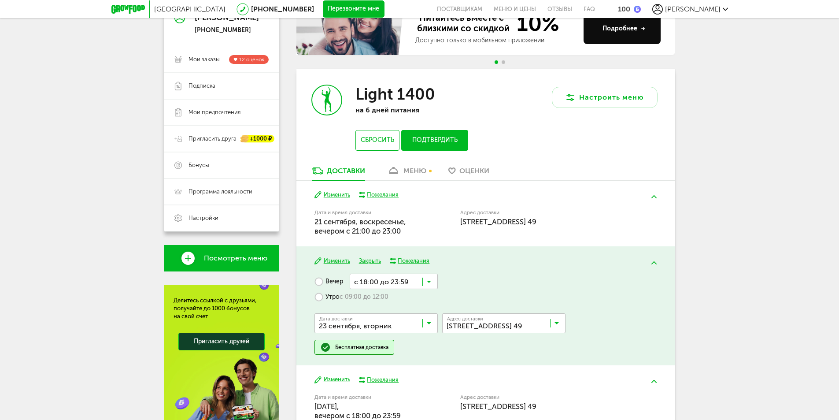
scroll to position [118, 0]
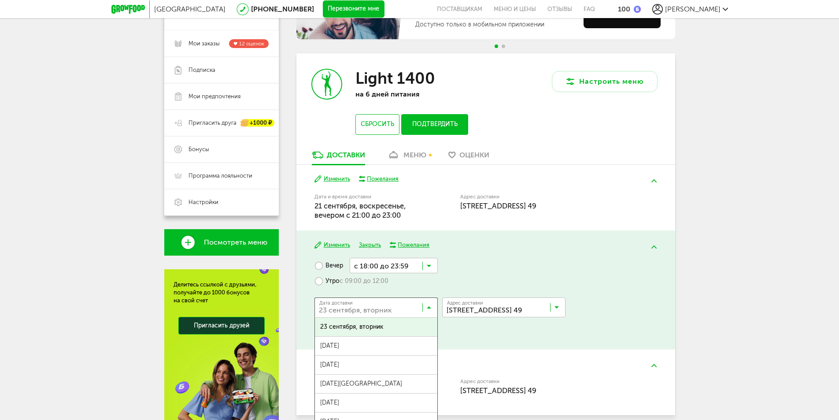
click at [427, 306] on icon at bounding box center [429, 309] width 4 height 9
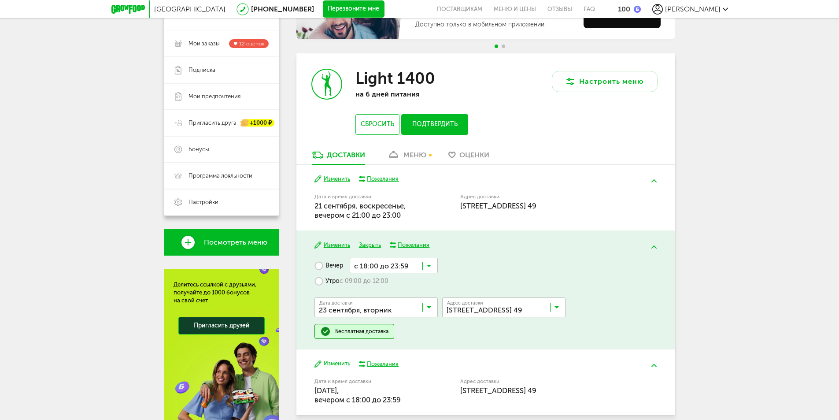
click at [428, 306] on icon at bounding box center [429, 309] width 4 height 9
click at [428, 267] on icon at bounding box center [429, 267] width 4 height 9
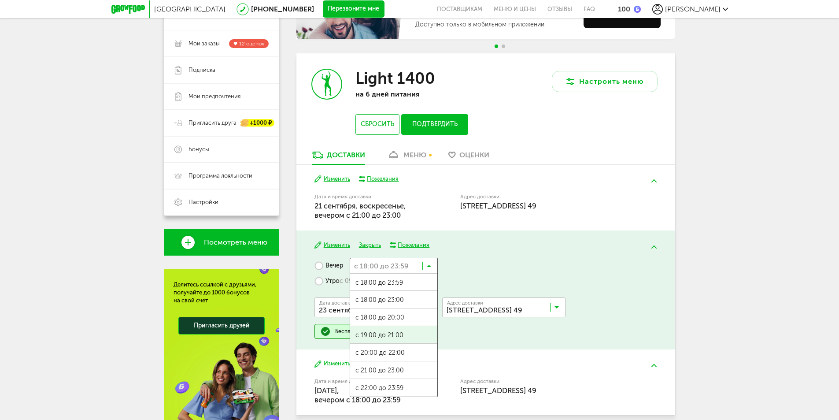
click at [403, 331] on span "с 19:00 до 21:00" at bounding box center [393, 335] width 87 height 18
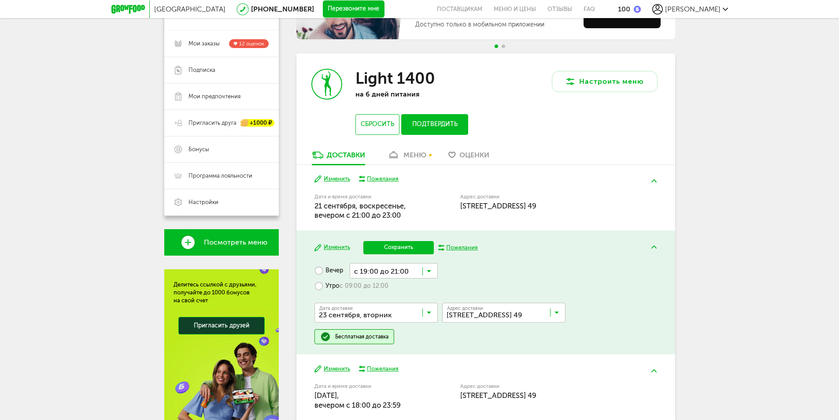
click at [401, 244] on button "Сохранить" at bounding box center [398, 247] width 70 height 13
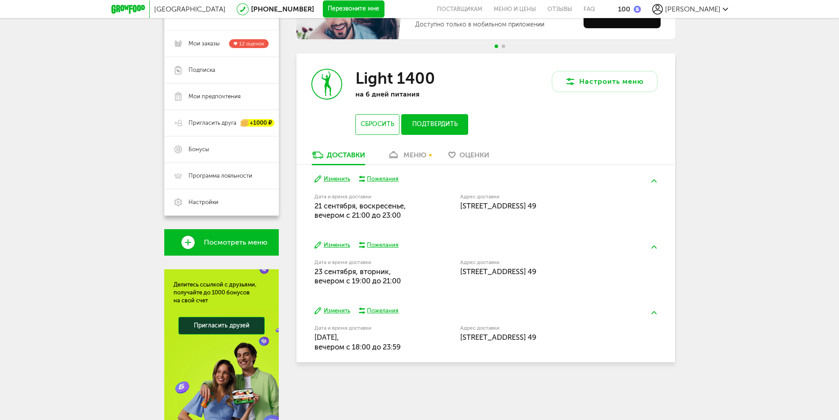
click at [336, 311] on button "Изменить" at bounding box center [332, 311] width 36 height 8
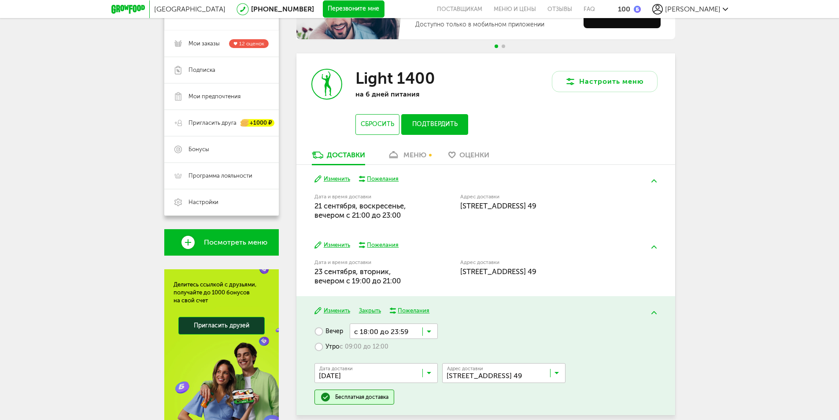
click at [430, 329] on icon at bounding box center [429, 333] width 4 height 9
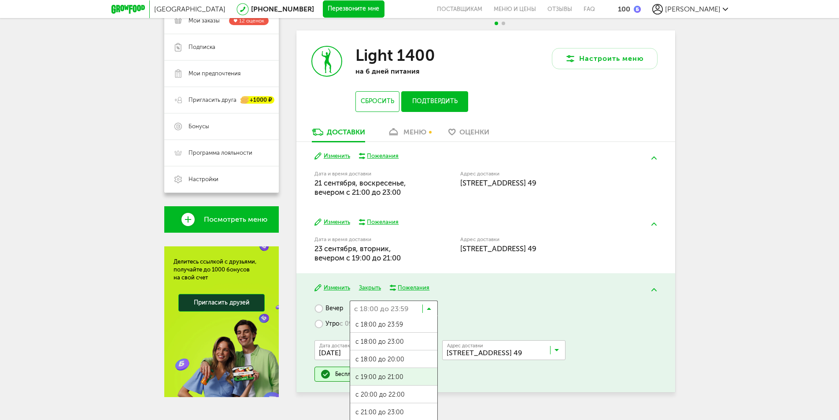
scroll to position [160, 0]
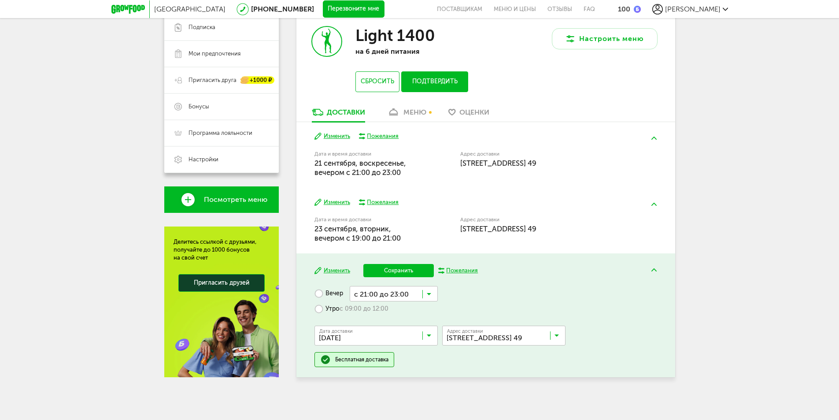
click at [400, 392] on span "с 21:00 до 23:00" at bounding box center [393, 397] width 87 height 18
click at [405, 270] on button "Сохранить" at bounding box center [398, 270] width 70 height 13
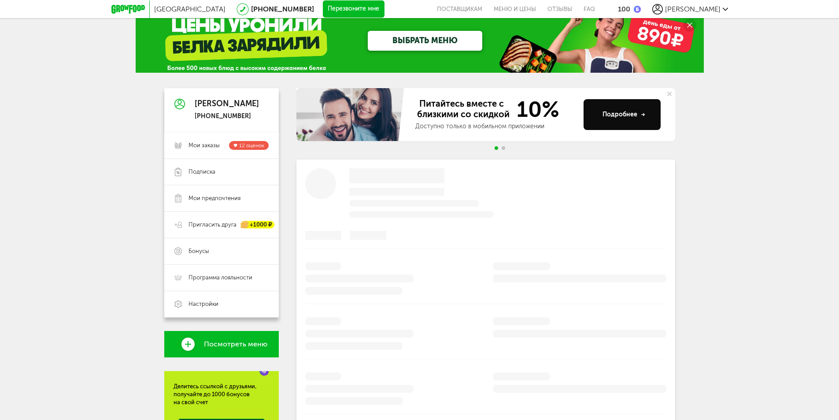
scroll to position [44, 0]
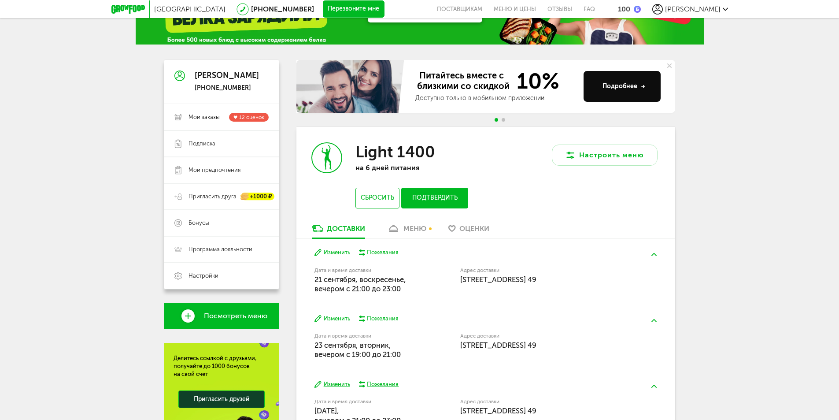
click at [447, 199] on button "Подтвердить" at bounding box center [434, 198] width 67 height 21
click at [390, 253] on div "Пожелания" at bounding box center [383, 252] width 32 height 8
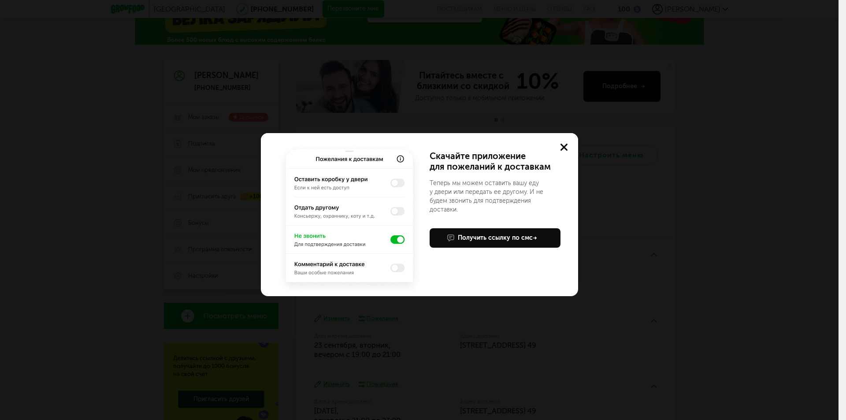
click at [565, 144] on icon at bounding box center [563, 147] width 7 height 7
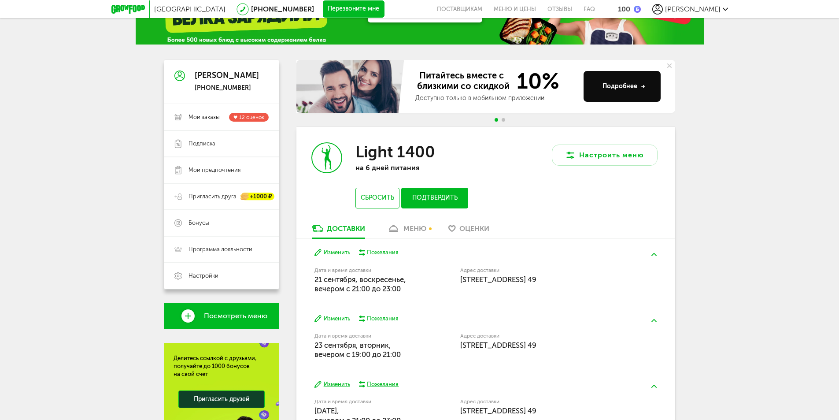
click at [416, 229] on div "меню" at bounding box center [414, 228] width 23 height 8
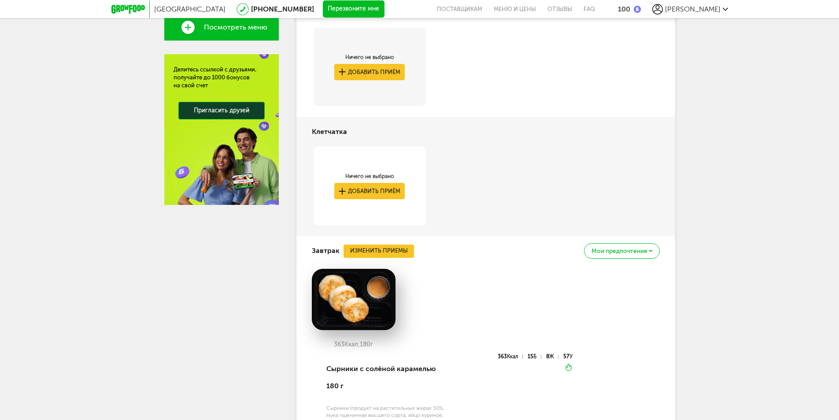
scroll to position [281, 0]
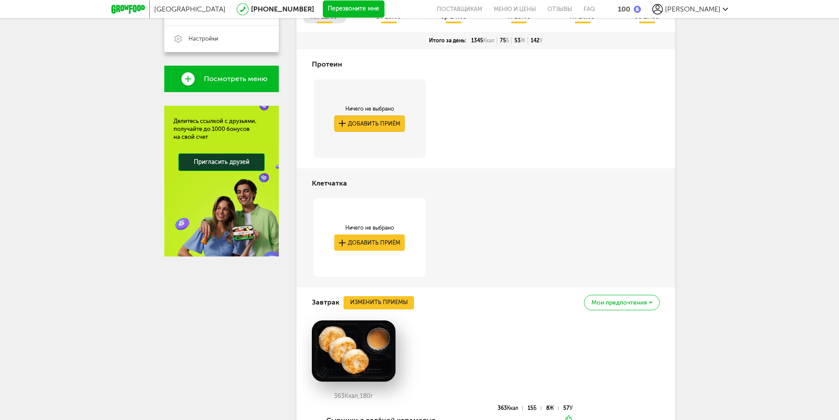
click at [382, 121] on button "Добавить приём" at bounding box center [369, 123] width 70 height 16
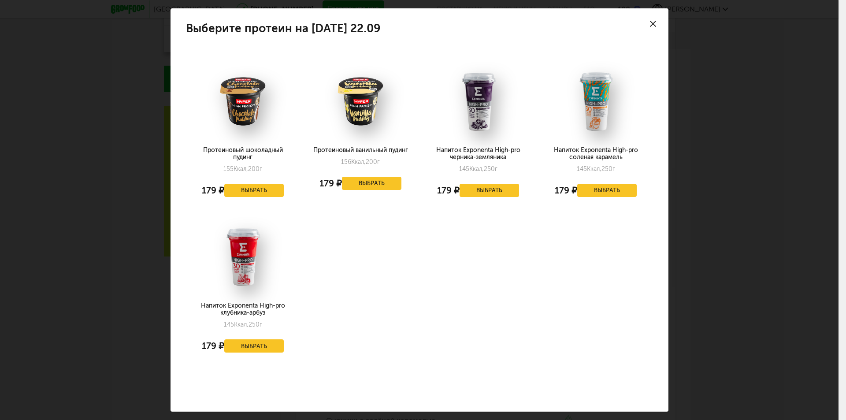
click at [652, 17] on div at bounding box center [652, 23] width 31 height 31
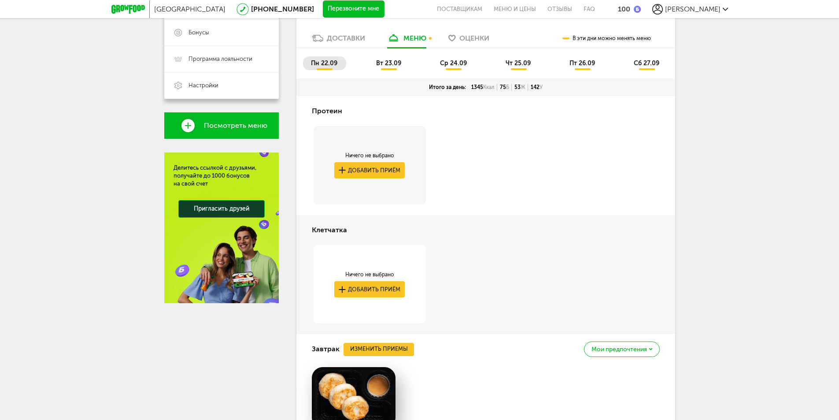
scroll to position [193, 0]
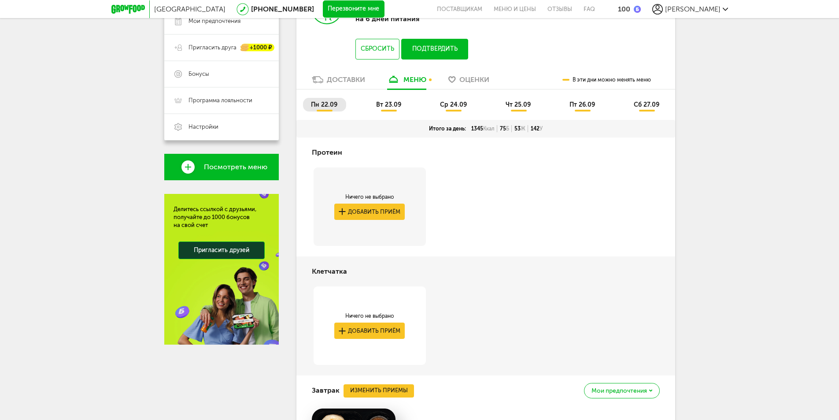
click at [391, 102] on span "вт 23.09" at bounding box center [388, 104] width 25 height 7
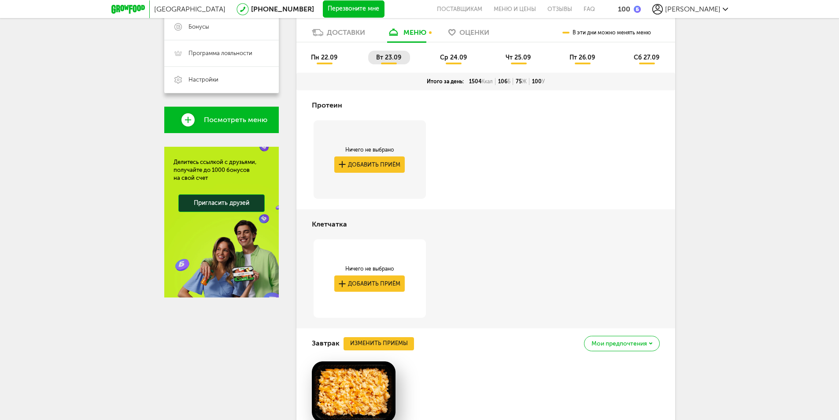
scroll to position [237, 0]
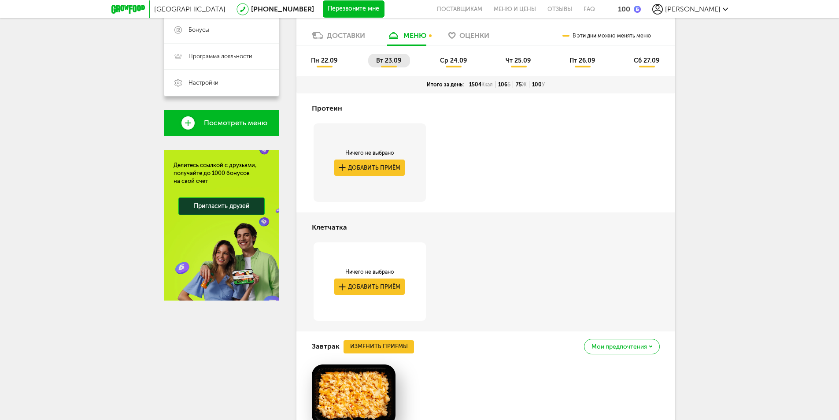
click at [456, 61] on span "ср 24.09" at bounding box center [453, 60] width 27 height 7
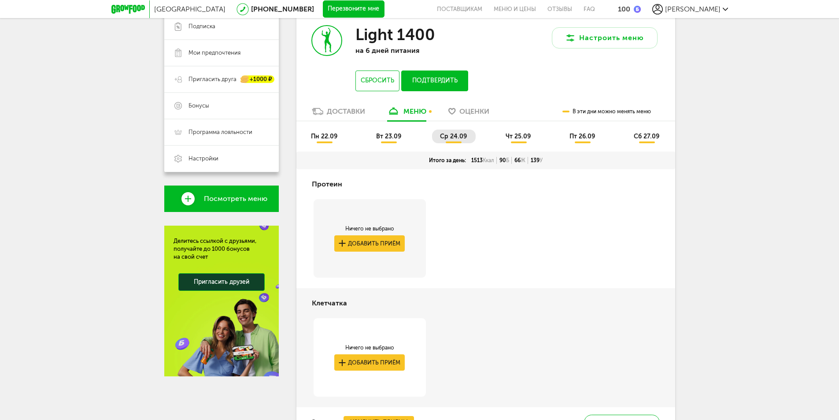
scroll to position [160, 0]
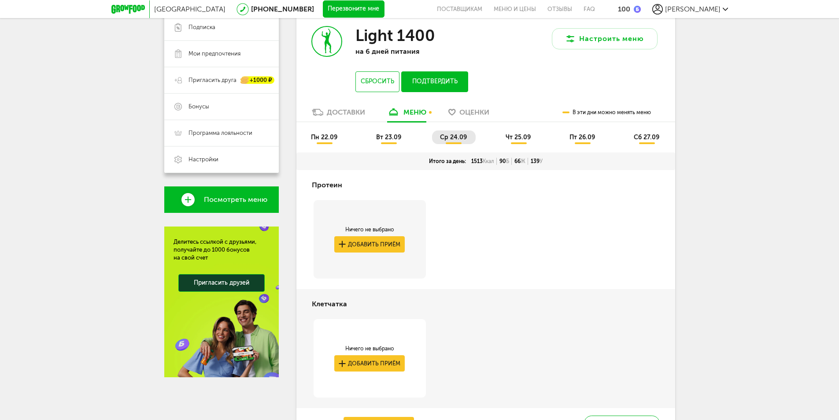
click at [519, 139] on span "чт 25.09" at bounding box center [518, 136] width 25 height 7
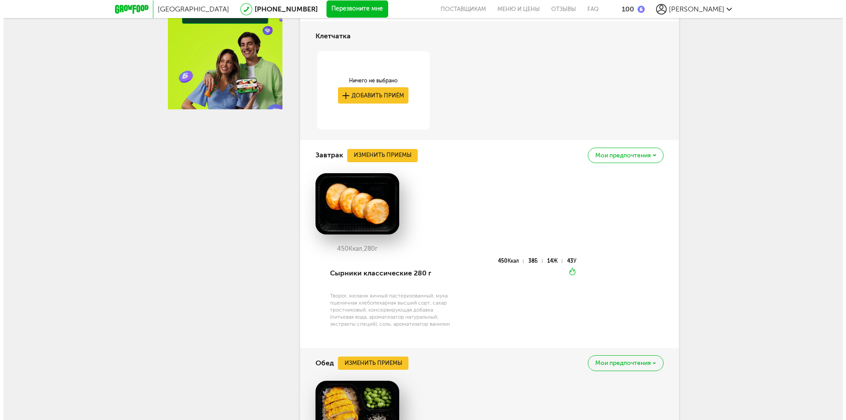
scroll to position [425, 0]
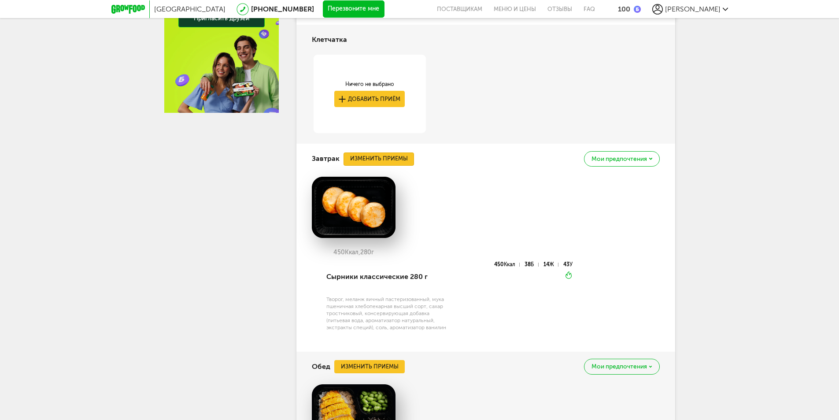
click at [381, 158] on button "Изменить приемы" at bounding box center [379, 158] width 70 height 13
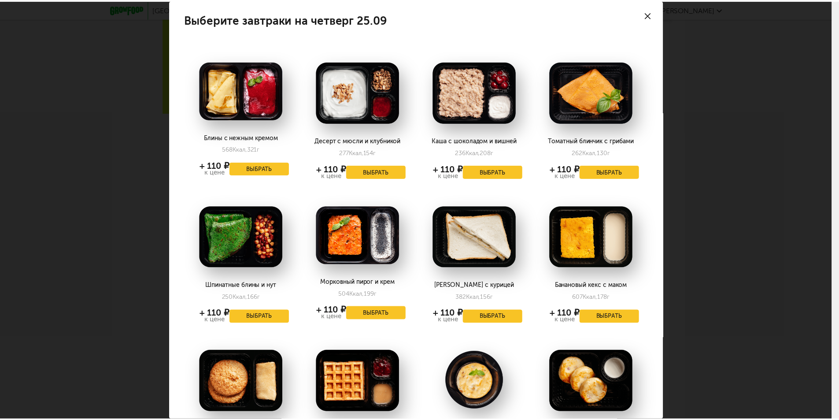
scroll to position [0, 0]
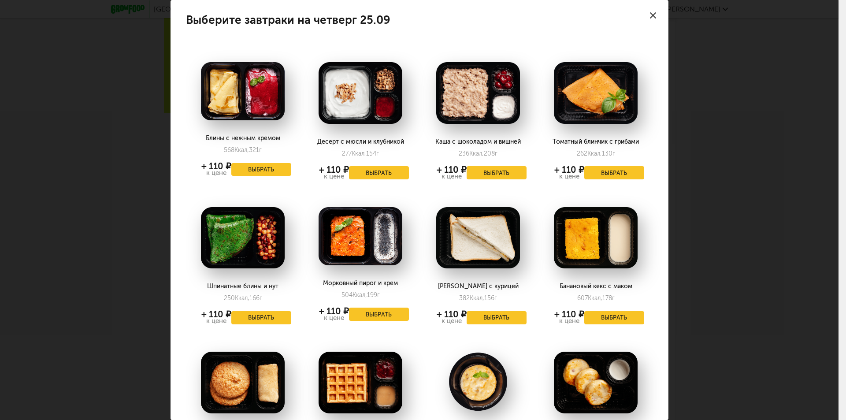
click at [650, 13] on icon at bounding box center [653, 15] width 6 height 6
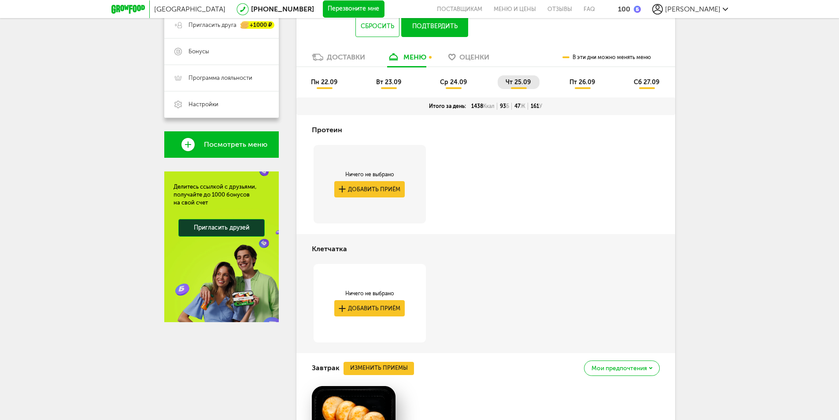
scroll to position [204, 0]
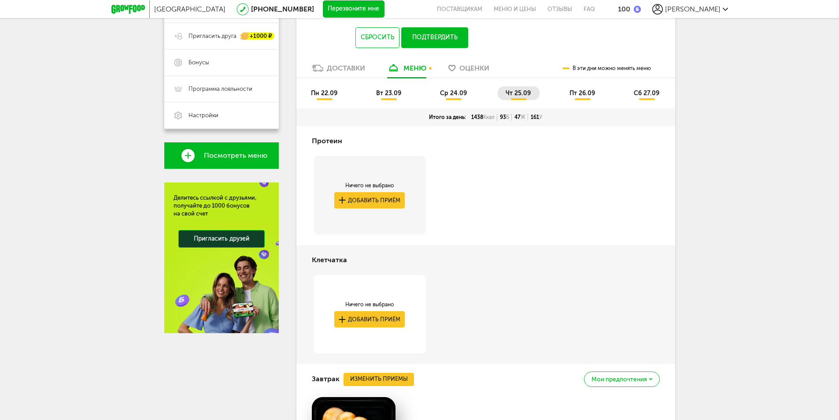
click at [572, 92] on span "пт 26.09" at bounding box center [583, 92] width 26 height 7
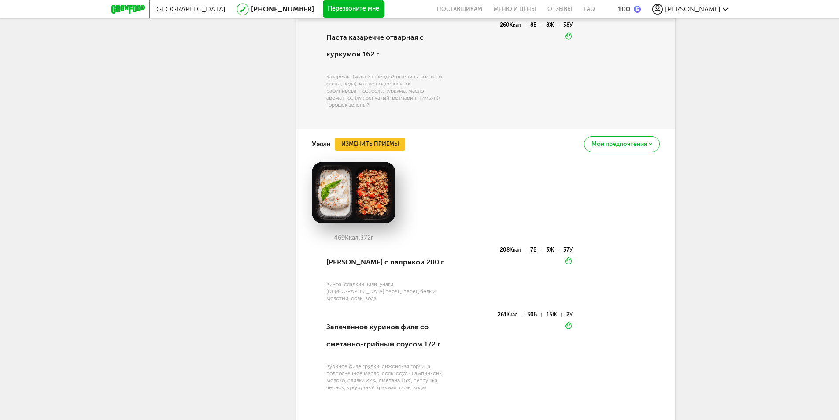
scroll to position [1041, 0]
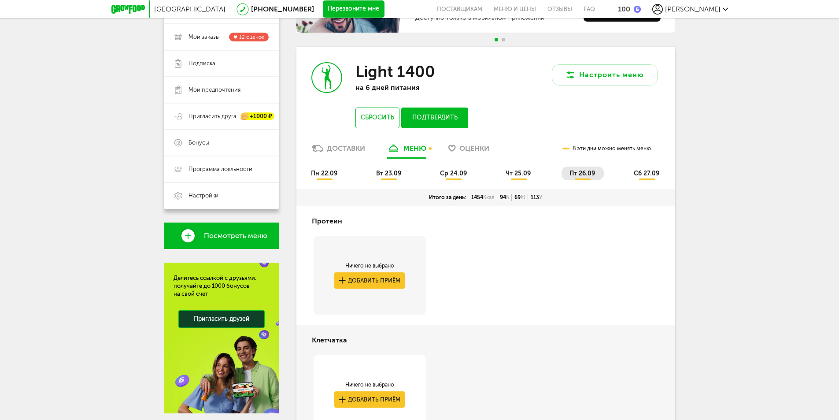
click at [644, 174] on span "сб 27.09" at bounding box center [647, 173] width 26 height 7
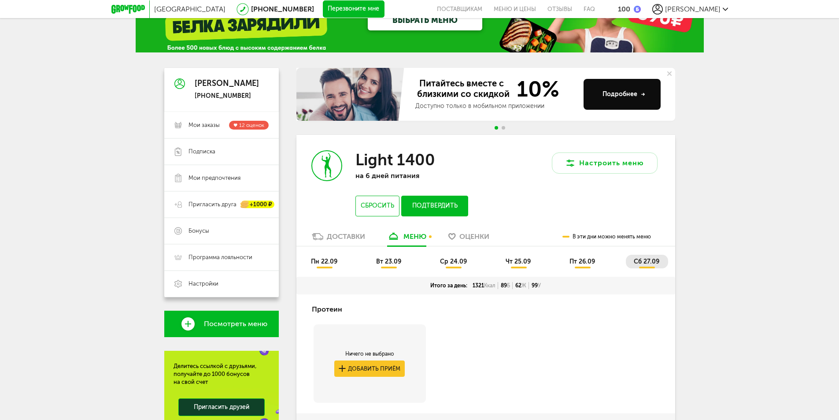
scroll to position [0, 0]
